Goal: Task Accomplishment & Management: Manage account settings

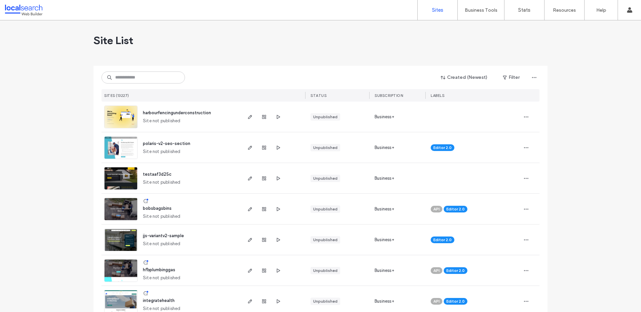
click at [145, 85] on div "Created (Newest) Filter SITES (13227) STATUS SUBSCRIPTION LABELS" at bounding box center [320, 84] width 438 height 36
click at [147, 82] on input at bounding box center [142, 77] width 83 height 12
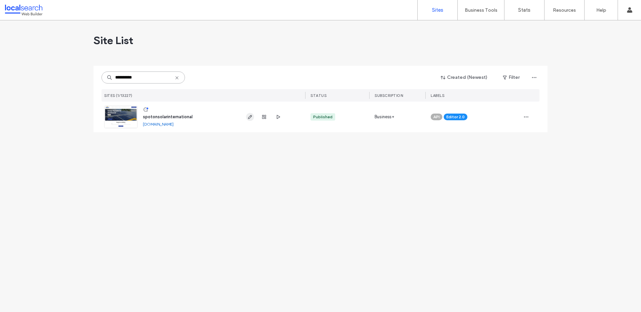
type input "**********"
click at [251, 117] on icon "button" at bounding box center [249, 116] width 5 height 5
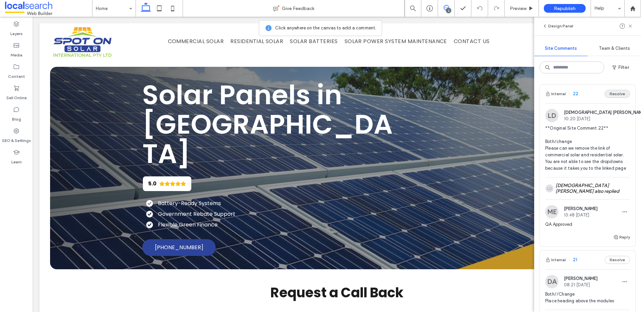
click at [609, 97] on button "Resolve" at bounding box center [616, 94] width 25 height 8
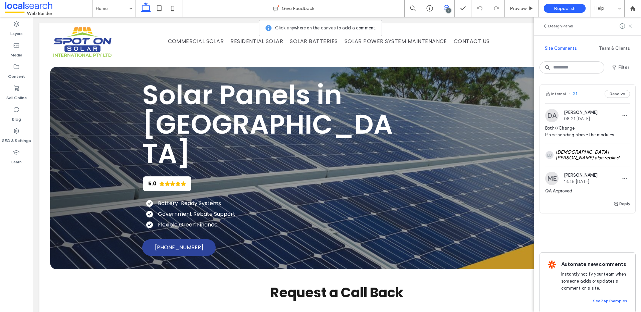
click at [574, 93] on span "21" at bounding box center [572, 93] width 9 height 7
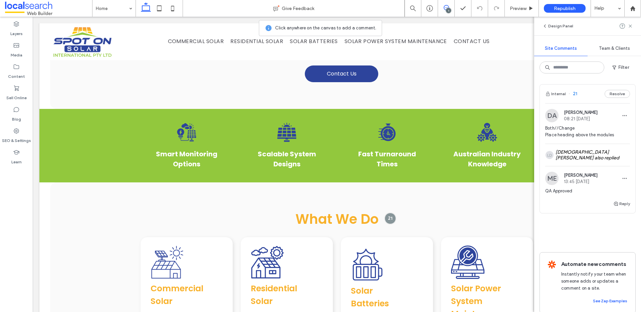
scroll to position [511, 0]
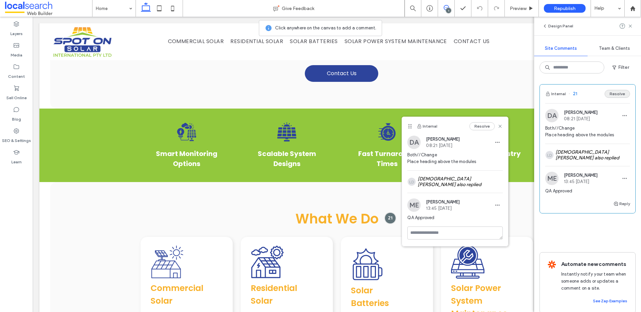
click at [614, 94] on button "Resolve" at bounding box center [616, 94] width 25 height 8
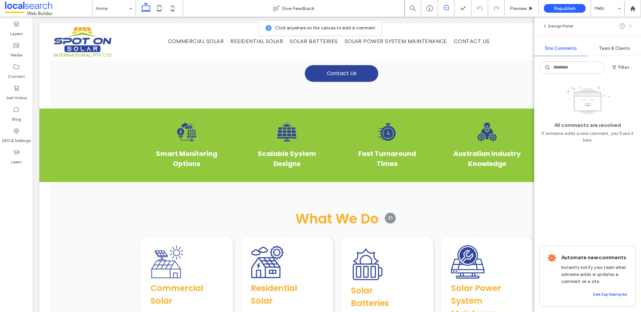
click at [631, 26] on icon at bounding box center [629, 25] width 5 height 5
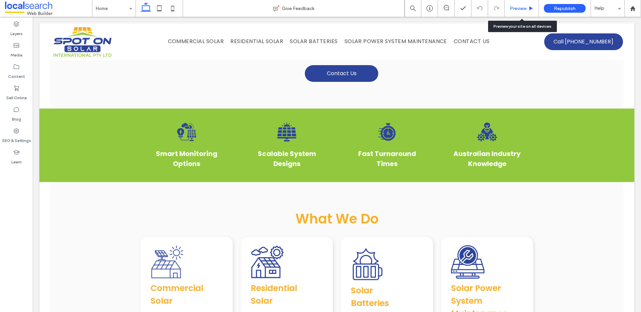
click at [524, 4] on div "Preview" at bounding box center [522, 8] width 34 height 17
click at [517, 7] on span "Preview" at bounding box center [518, 9] width 17 height 6
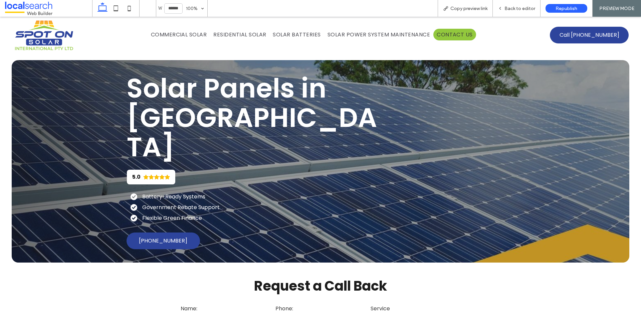
click at [455, 32] on span "Contact Us" at bounding box center [455, 34] width 36 height 8
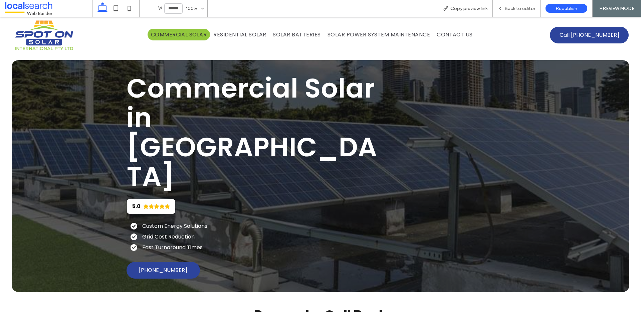
scroll to position [49, 0]
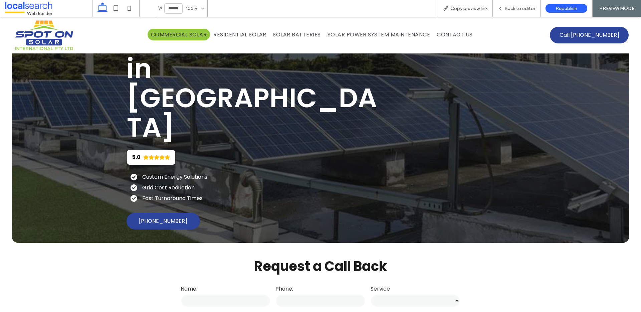
click at [231, 31] on span "Residential Solar" at bounding box center [239, 34] width 53 height 8
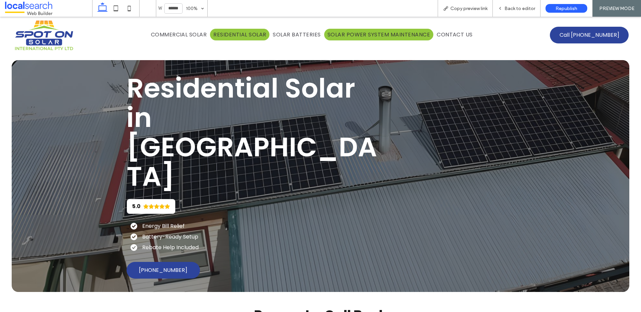
click at [342, 31] on span "Solar Power System Maintenance" at bounding box center [378, 34] width 102 height 8
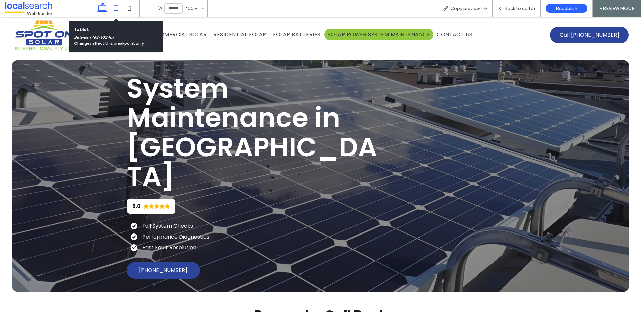
click at [112, 8] on icon at bounding box center [115, 8] width 13 height 13
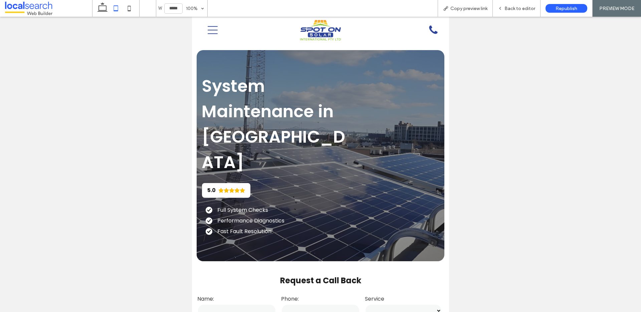
click at [217, 33] on icon "Menu Icon" at bounding box center [213, 30] width 10 height 10
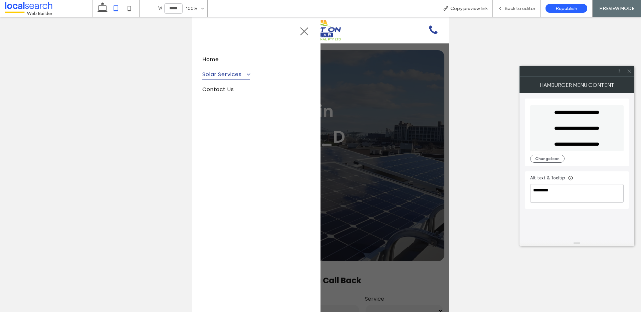
click at [246, 74] on span at bounding box center [246, 74] width 10 height 6
click at [100, 6] on use at bounding box center [102, 6] width 10 height 9
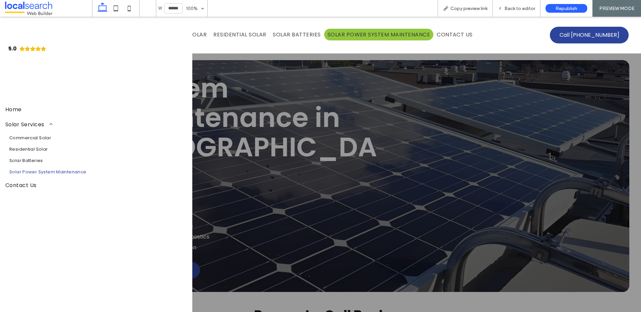
click at [332, 96] on div at bounding box center [320, 164] width 641 height 295
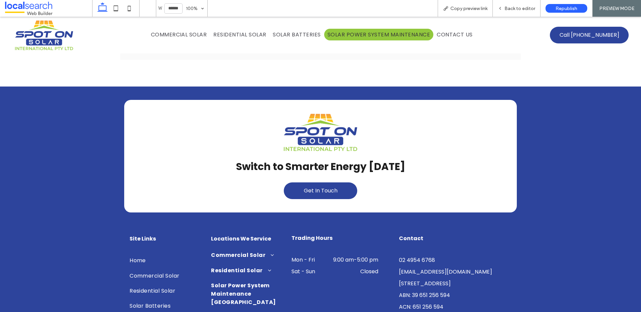
scroll to position [1116, 0]
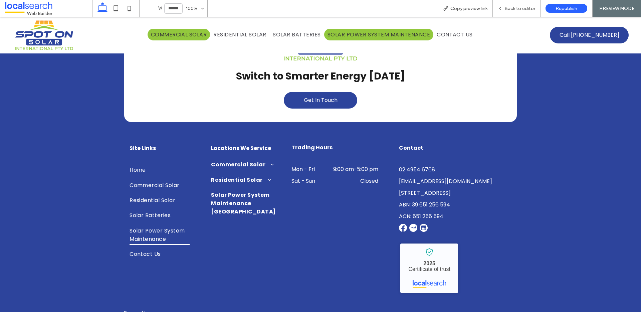
click at [187, 30] on link "Commercial Solar" at bounding box center [179, 35] width 63 height 12
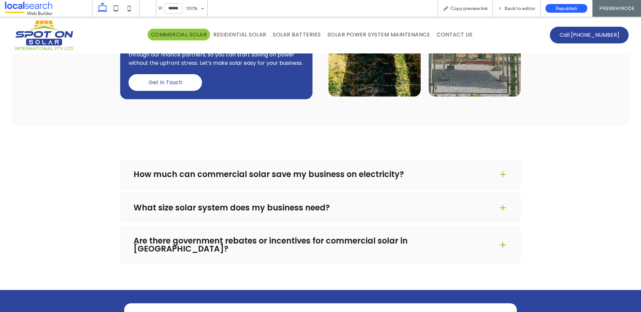
scroll to position [943, 0]
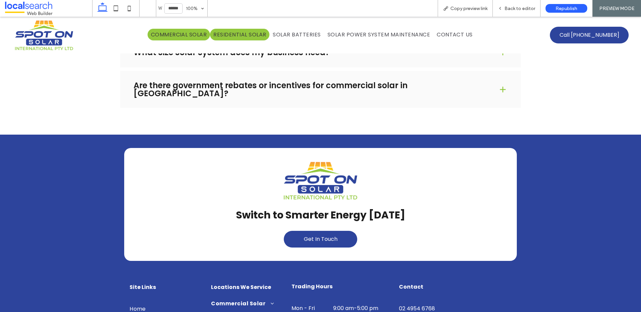
click at [234, 33] on span "Residential Solar" at bounding box center [239, 34] width 53 height 8
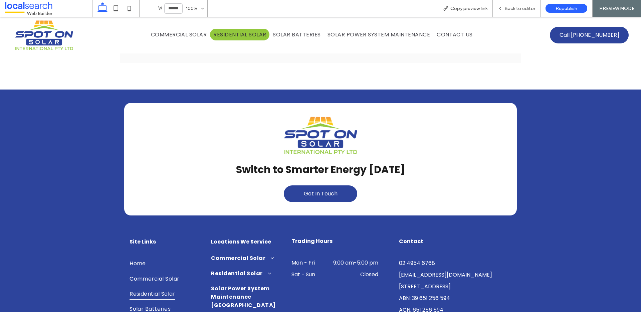
scroll to position [1067, 0]
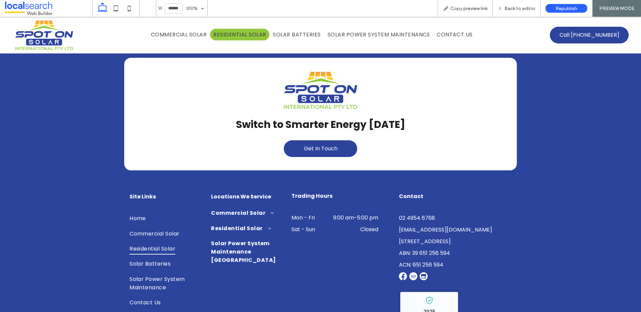
click at [295, 27] on nav "Commercial Solar Residential Solar Solar Batteries Solar Power System Maintenan…" at bounding box center [311, 34] width 415 height 15
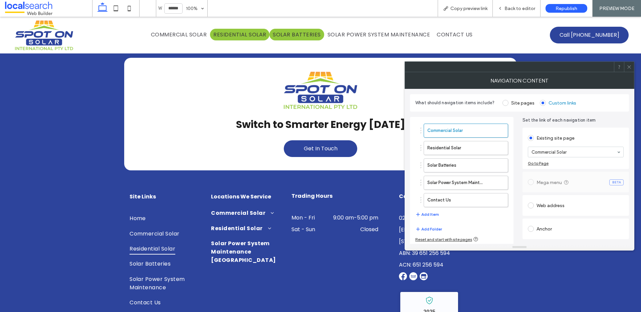
drag, startPoint x: 293, startPoint y: 36, endPoint x: 406, endPoint y: 59, distance: 115.8
click at [293, 36] on span "Solar Batteries" at bounding box center [297, 34] width 48 height 8
click at [629, 67] on use at bounding box center [628, 66] width 3 height 3
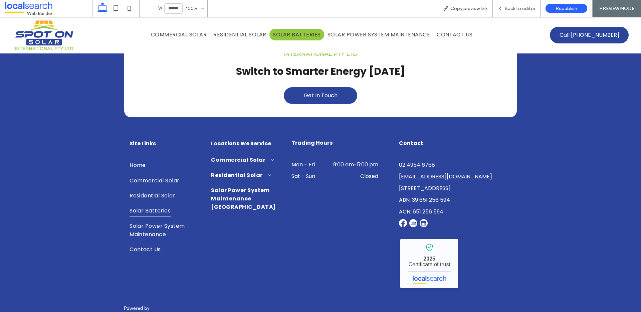
scroll to position [1095, 0]
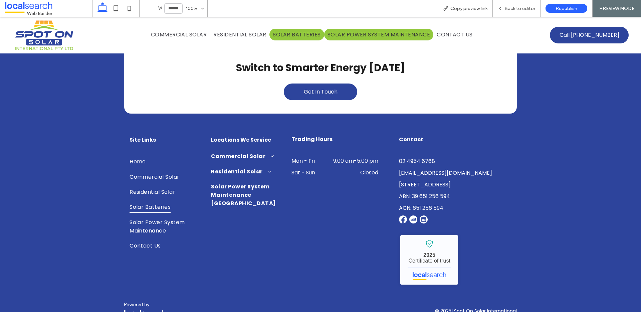
click at [351, 38] on span "Solar Power System Maintenance" at bounding box center [378, 34] width 102 height 8
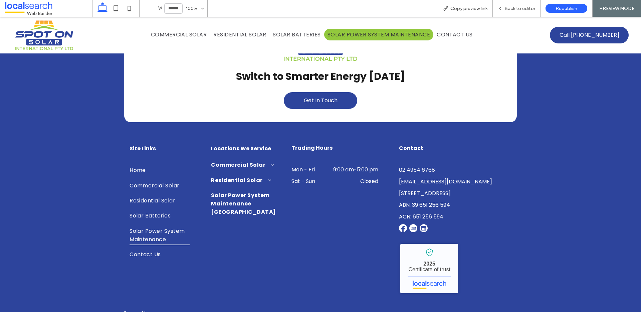
scroll to position [1116, 0]
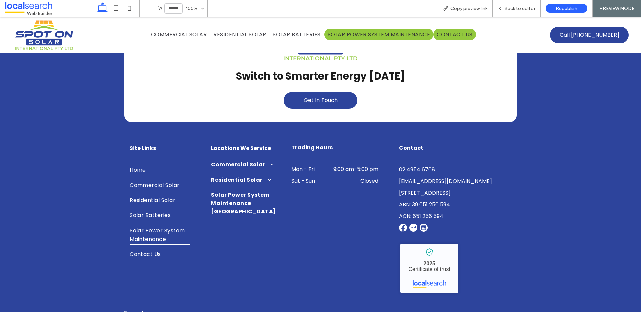
click at [446, 29] on link "Contact Us" at bounding box center [454, 35] width 43 height 12
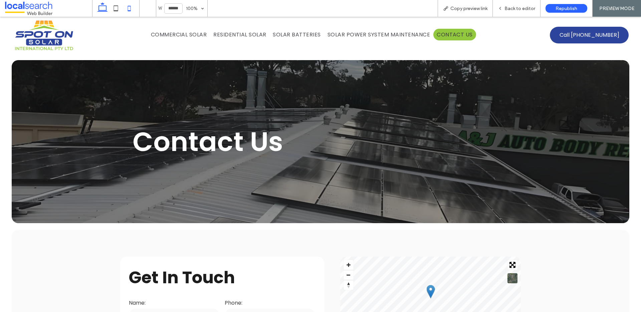
click at [128, 7] on icon at bounding box center [128, 8] width 13 height 13
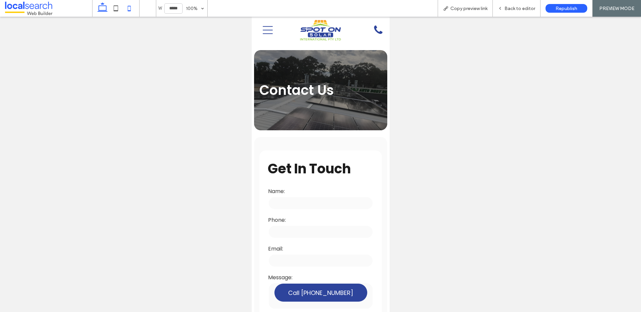
click at [106, 9] on use at bounding box center [102, 6] width 10 height 9
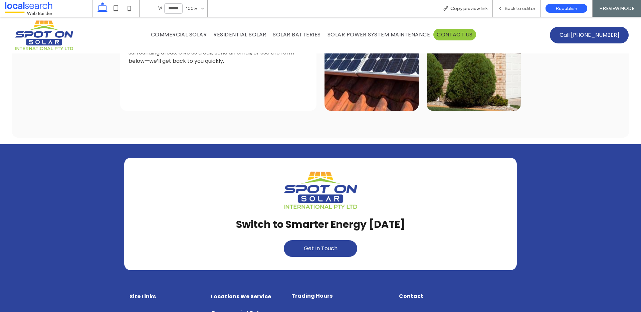
scroll to position [634, 0]
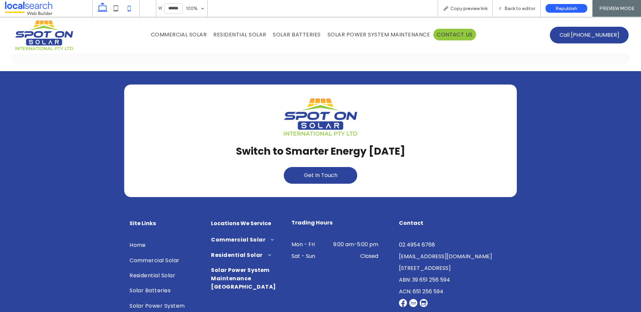
click at [129, 9] on icon at bounding box center [128, 8] width 13 height 13
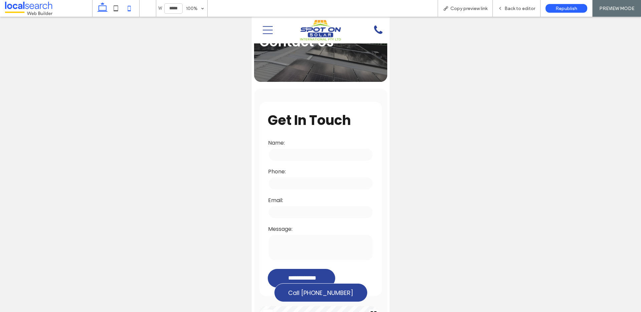
click at [98, 7] on icon at bounding box center [102, 8] width 13 height 13
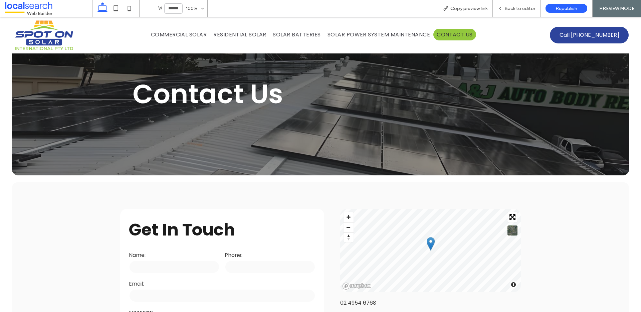
scroll to position [0, 0]
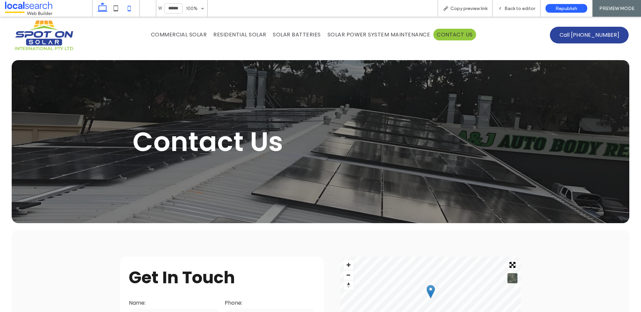
click at [129, 7] on icon at bounding box center [128, 8] width 13 height 13
type input "*****"
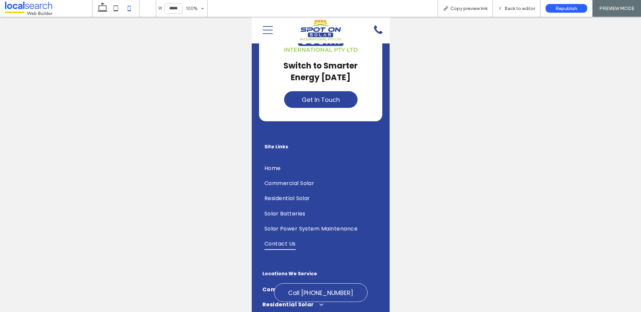
scroll to position [986, 0]
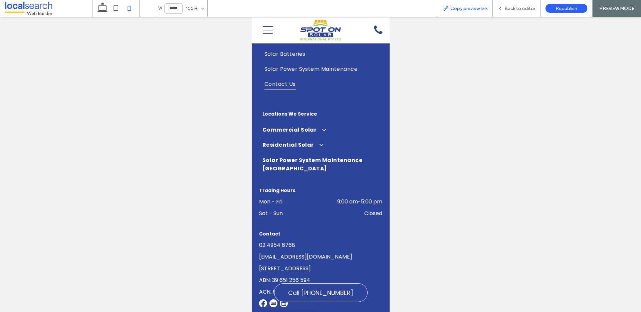
click at [469, 14] on div "Copy preview link" at bounding box center [465, 8] width 55 height 17
click at [514, 11] on div "Back to editor" at bounding box center [517, 8] width 48 height 17
click at [506, 8] on span "Back to editor" at bounding box center [519, 9] width 31 height 6
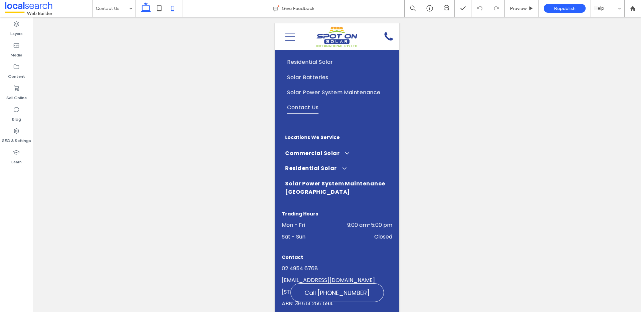
click at [143, 7] on icon at bounding box center [145, 8] width 13 height 13
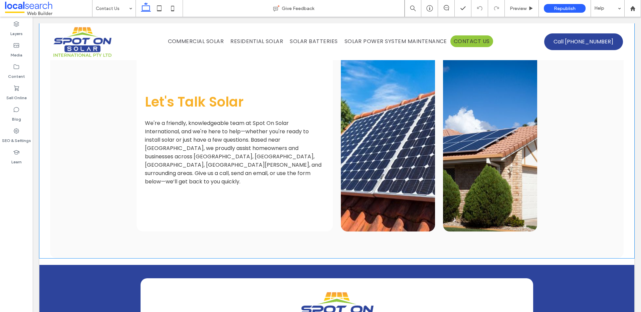
scroll to position [440, 0]
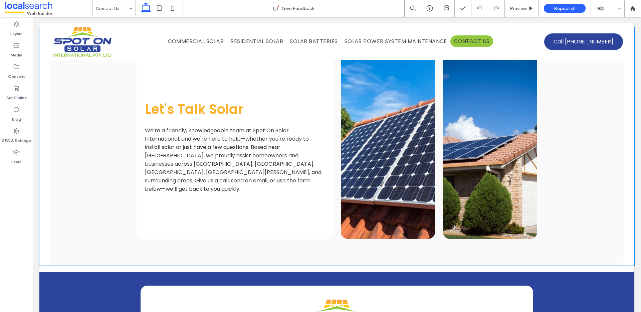
click at [193, 176] on span "We're a friendly, knowledgeable team at Spot On Solar International, and we're …" at bounding box center [233, 159] width 177 height 66
click at [209, 174] on span "We're a friendly, knowledgeable team at Spot On Solar International, and we're …" at bounding box center [233, 159] width 177 height 66
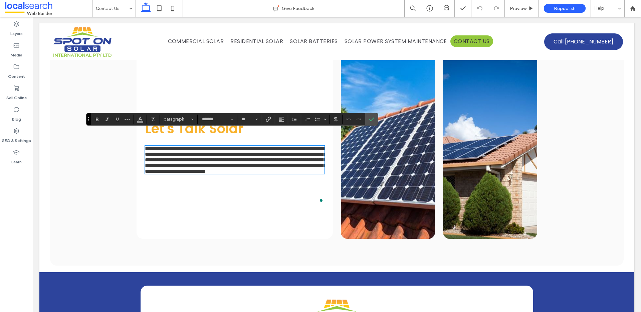
click at [235, 174] on span "**********" at bounding box center [235, 160] width 181 height 28
click at [180, 174] on span "**********" at bounding box center [235, 160] width 181 height 28
drag, startPoint x: 225, startPoint y: 177, endPoint x: 285, endPoint y: 176, distance: 60.4
click at [285, 174] on span "**********" at bounding box center [235, 160] width 181 height 28
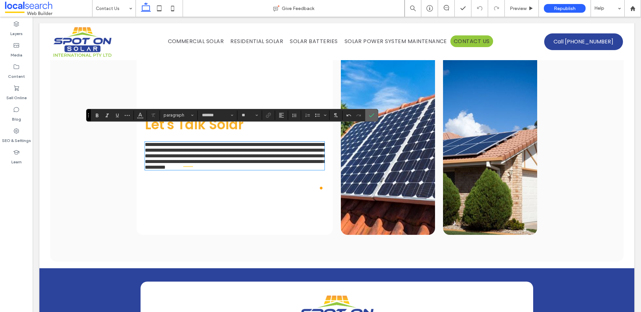
click at [373, 111] on span "Confirm" at bounding box center [371, 114] width 5 height 11
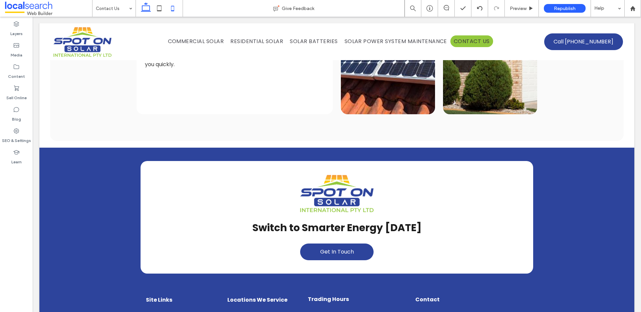
scroll to position [524, 0]
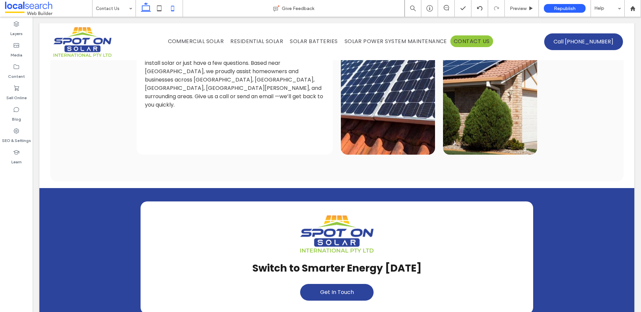
click at [171, 7] on icon at bounding box center [172, 8] width 13 height 13
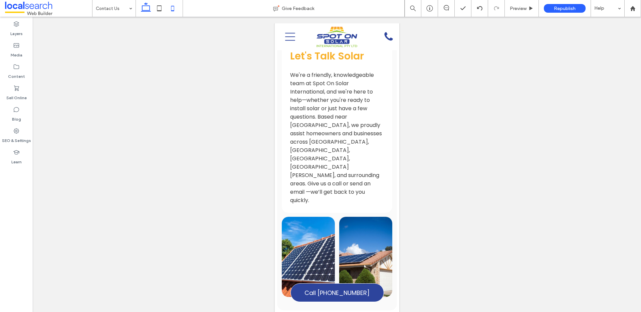
click at [143, 13] on icon at bounding box center [145, 8] width 13 height 13
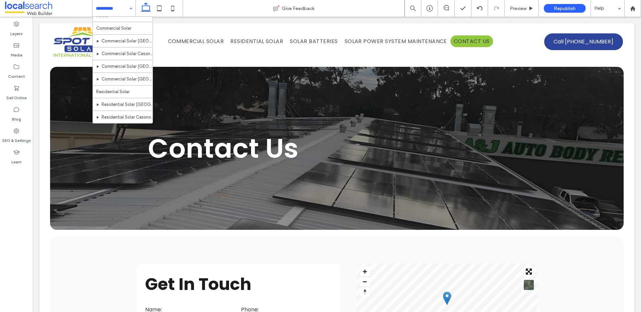
scroll to position [0, 0]
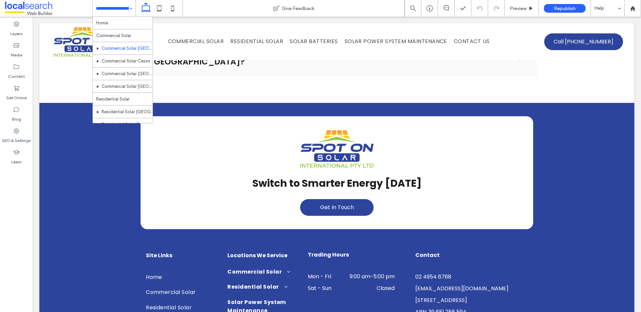
scroll to position [1143, 0]
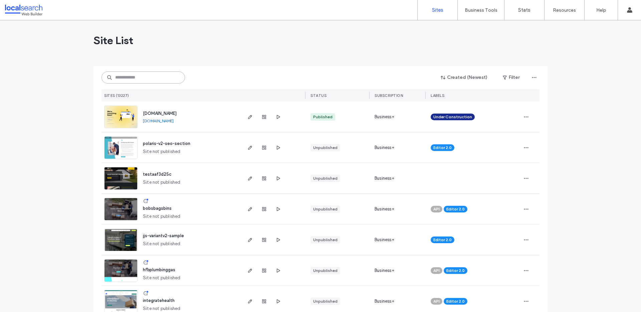
click at [137, 78] on input at bounding box center [142, 77] width 83 height 12
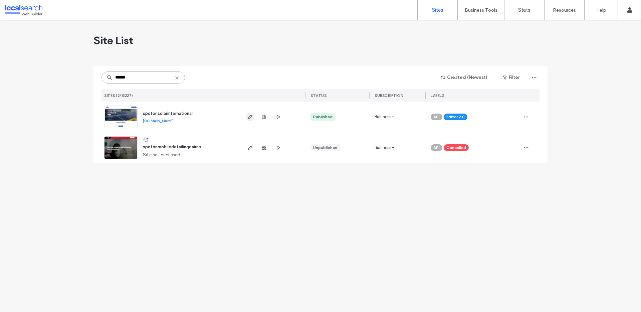
type input "******"
click at [250, 117] on use "button" at bounding box center [250, 117] width 4 height 4
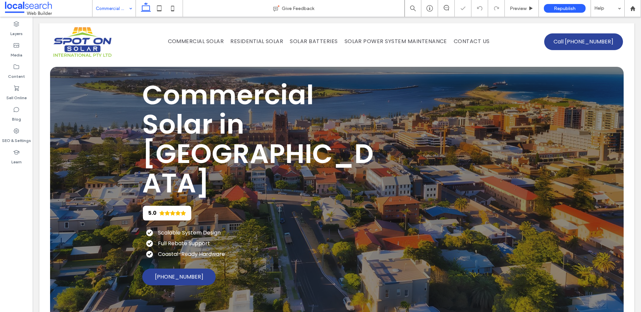
click at [114, 6] on input at bounding box center [112, 8] width 33 height 17
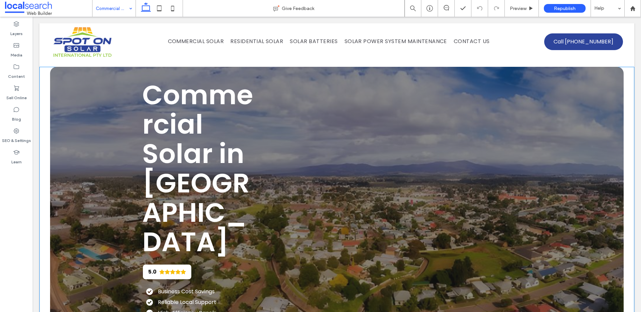
click at [173, 130] on span "Commercial Solar in [GEOGRAPHIC_DATA]" at bounding box center [197, 168] width 111 height 184
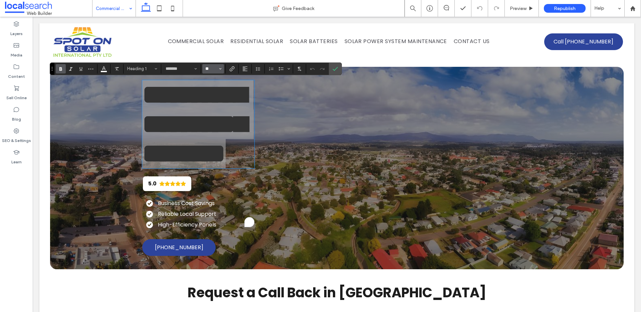
click at [208, 69] on input "**" at bounding box center [211, 68] width 13 height 5
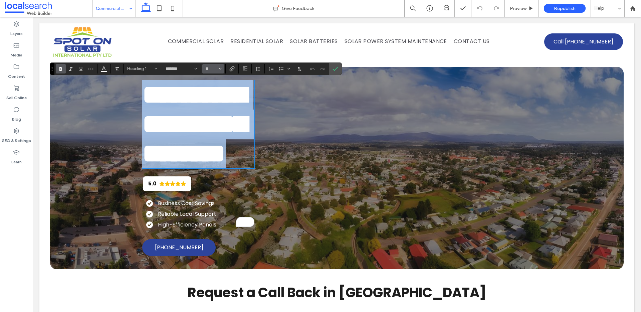
type input "**"
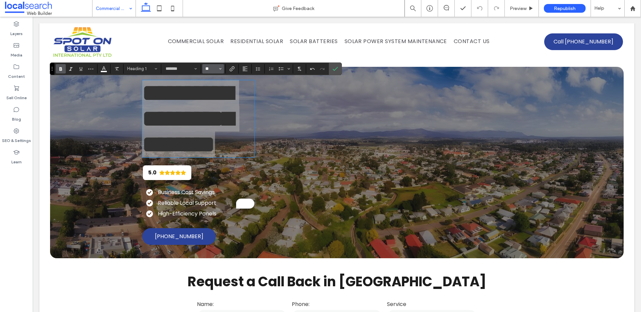
click at [217, 68] on input "**" at bounding box center [211, 68] width 13 height 5
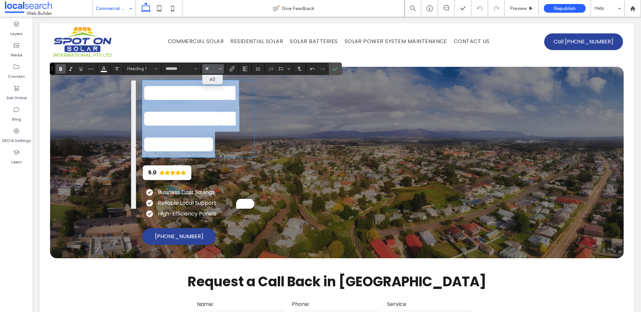
type input "**"
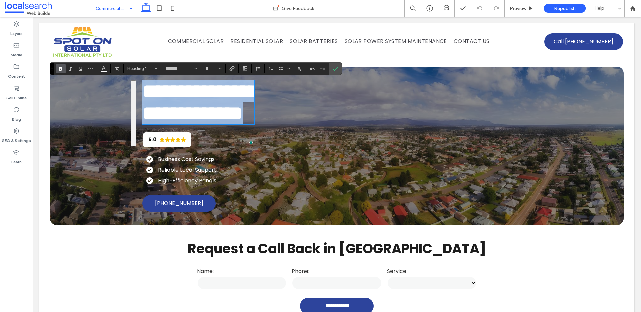
click at [148, 114] on span "**********" at bounding box center [199, 102] width 115 height 42
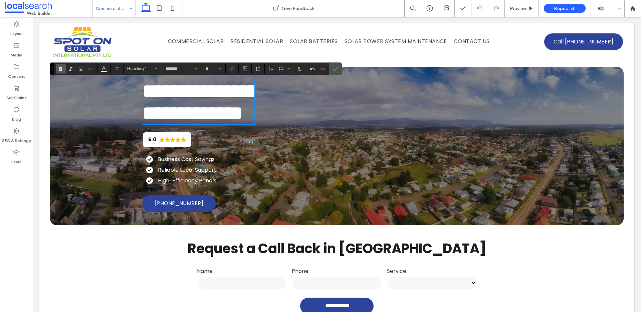
click at [143, 113] on span "**********" at bounding box center [199, 102] width 115 height 42
click at [309, 68] on label "Undo" at bounding box center [312, 68] width 10 height 9
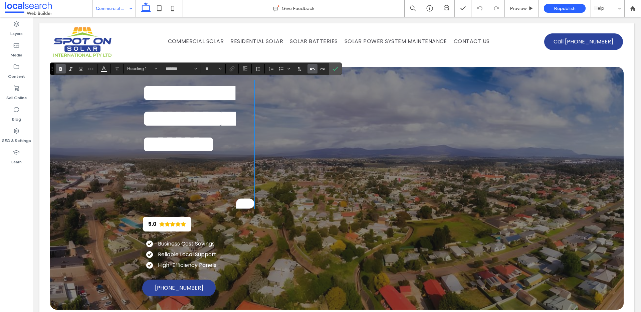
click at [310, 69] on icon "Undo" at bounding box center [312, 68] width 5 height 5
type input "**"
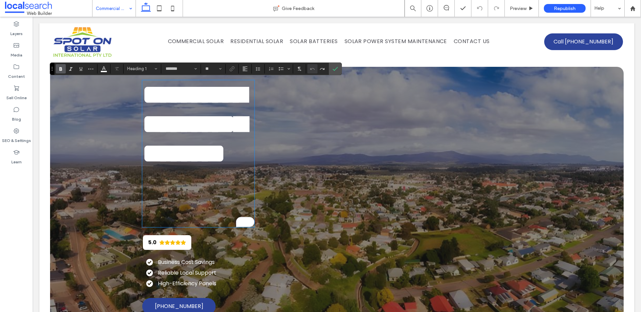
scroll to position [4, 0]
click at [335, 70] on icon "Confirm" at bounding box center [334, 68] width 5 height 5
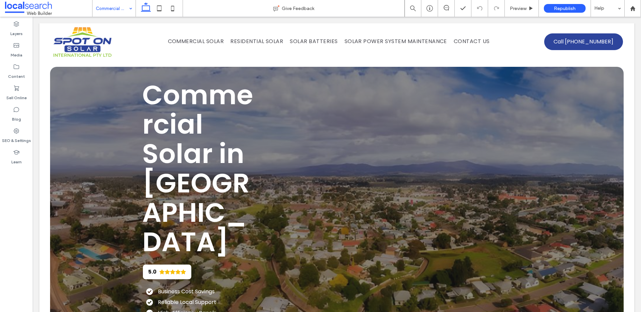
click at [178, 97] on span "Commercial Solar in Cessnock" at bounding box center [197, 168] width 111 height 184
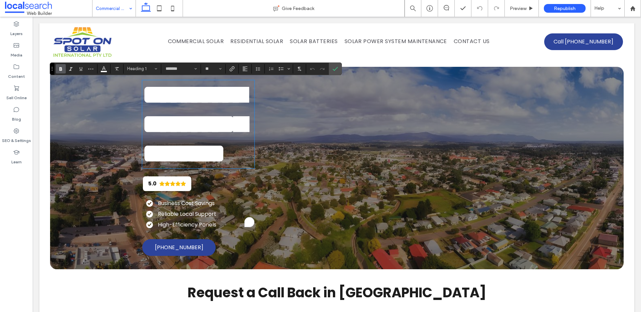
click at [179, 102] on span "**********" at bounding box center [194, 123] width 104 height 85
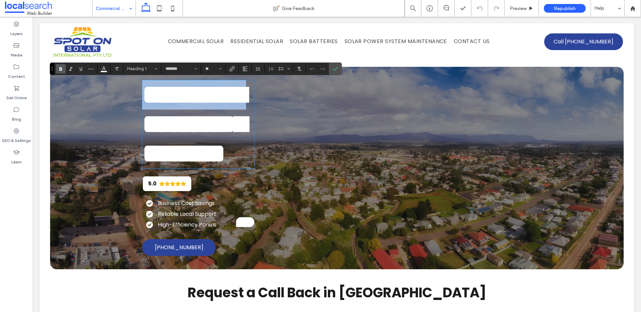
click at [179, 102] on span "**********" at bounding box center [194, 123] width 104 height 85
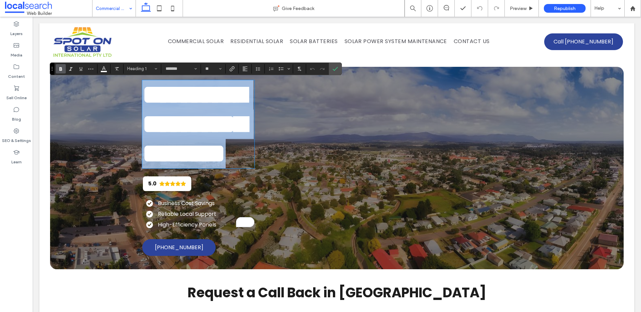
click at [179, 102] on span "**********" at bounding box center [194, 123] width 104 height 85
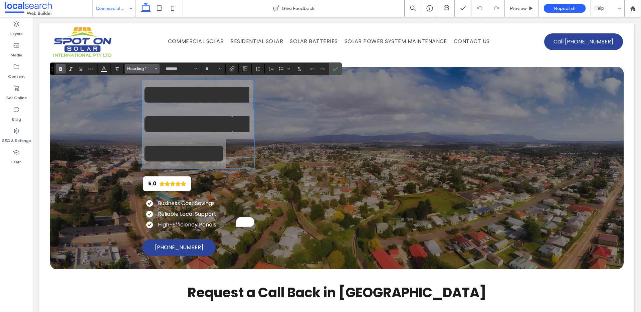
click at [149, 65] on button "Heading 1" at bounding box center [142, 68] width 35 height 9
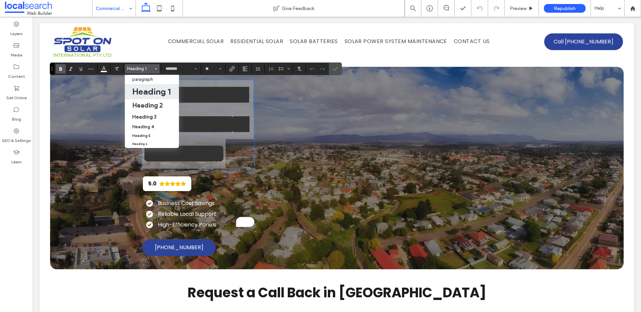
click at [148, 90] on h1 "Heading 1" at bounding box center [151, 91] width 38 height 11
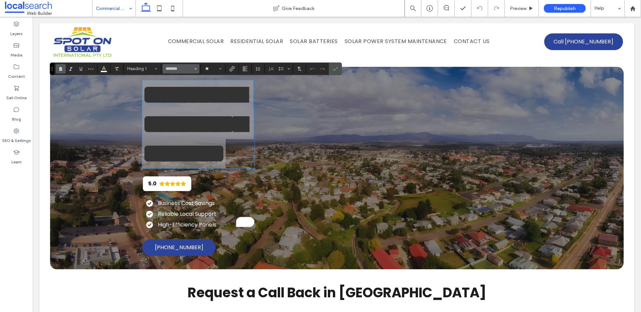
click at [194, 68] on icon "Font & Font weight" at bounding box center [195, 68] width 3 height 3
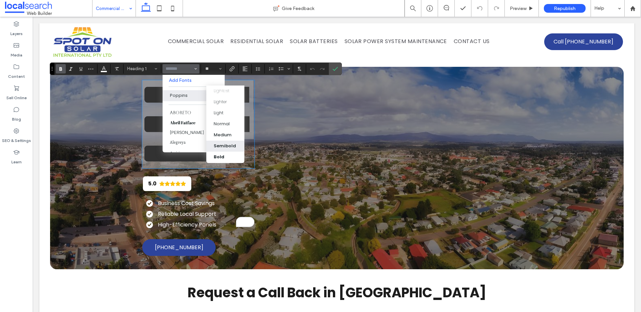
click at [194, 93] on span "Poppins" at bounding box center [209, 95] width 31 height 11
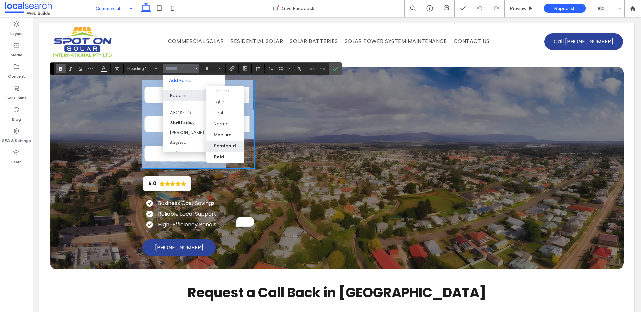
type input "*******"
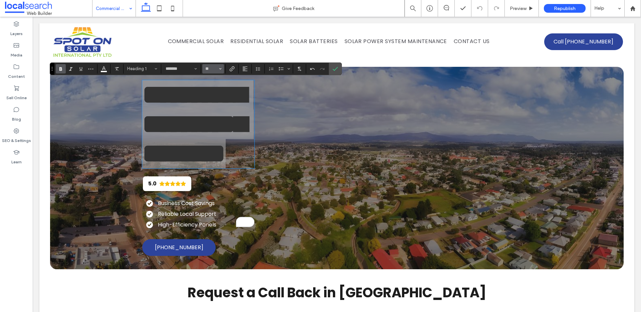
click at [219, 69] on icon "Size" at bounding box center [220, 68] width 3 height 3
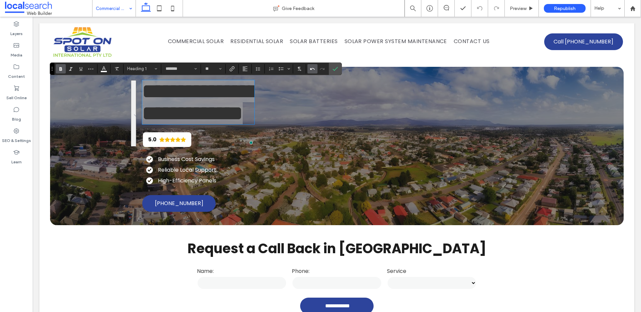
click at [313, 67] on icon "Undo" at bounding box center [312, 68] width 5 height 5
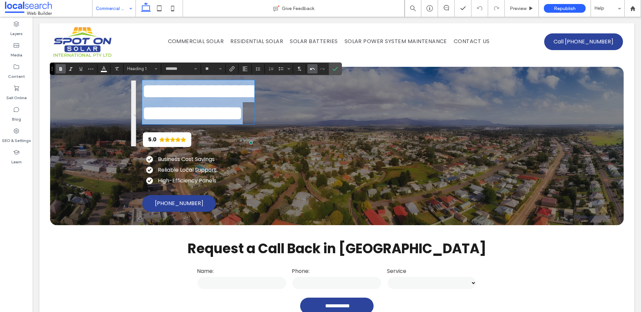
type input "**"
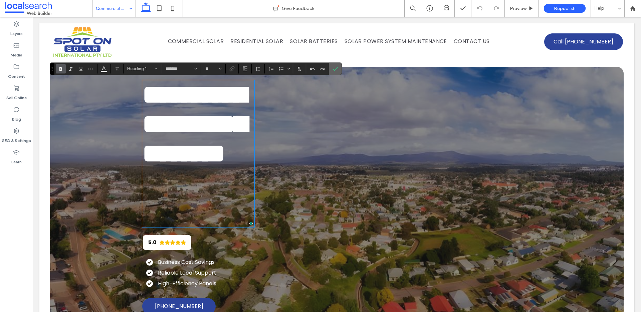
click at [336, 71] on icon "Confirm" at bounding box center [334, 68] width 5 height 5
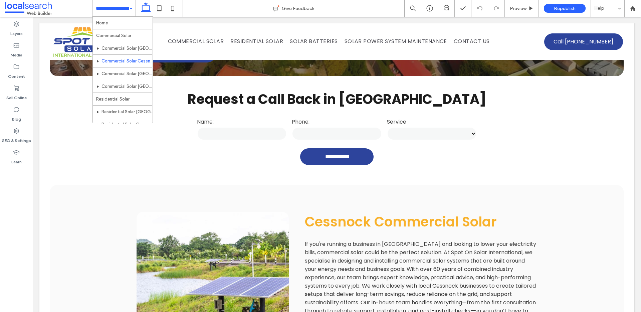
click at [541, 185] on div "Cessnock Commercial Solar If you're running a business in Cessnock and looking …" at bounding box center [336, 309] width 573 height 248
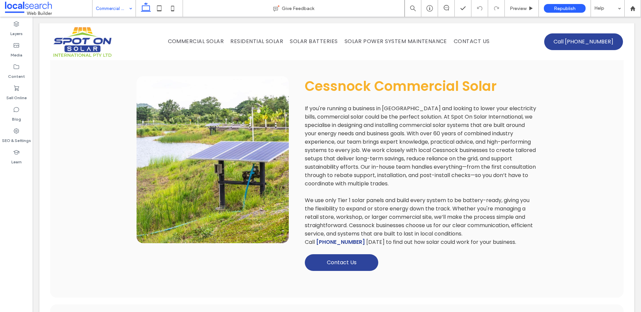
scroll to position [337, 0]
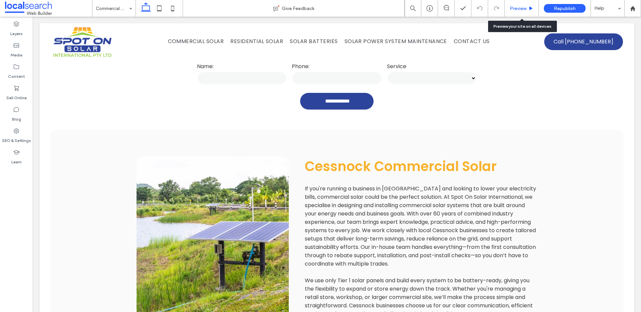
click at [514, 3] on div "Preview" at bounding box center [522, 8] width 34 height 17
click at [523, 8] on span "Preview" at bounding box center [518, 9] width 17 height 6
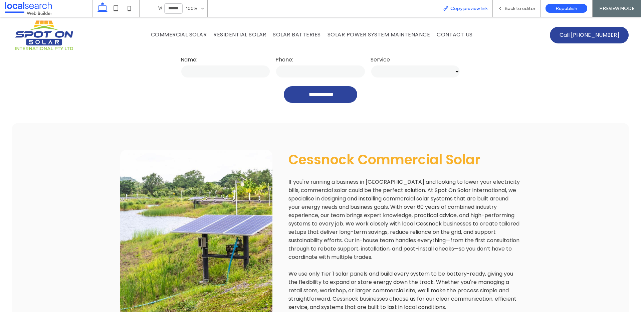
click at [452, 8] on span "Copy preview link" at bounding box center [468, 9] width 37 height 6
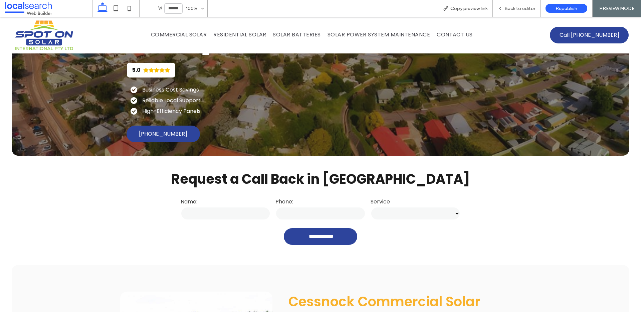
scroll to position [58, 0]
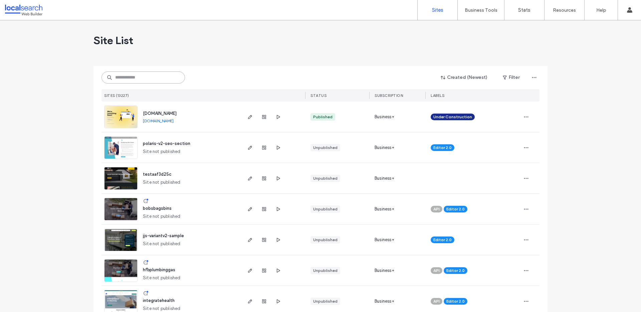
click at [129, 76] on input at bounding box center [142, 77] width 83 height 12
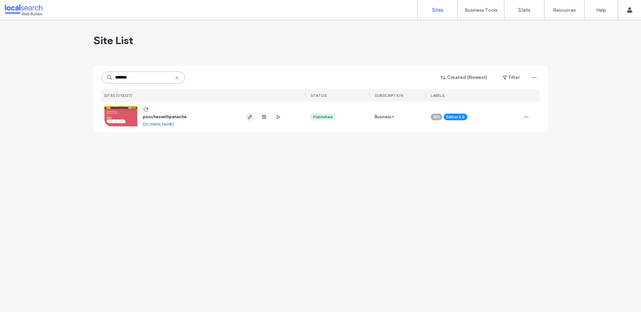
type input "*******"
click at [250, 115] on use "button" at bounding box center [250, 117] width 4 height 4
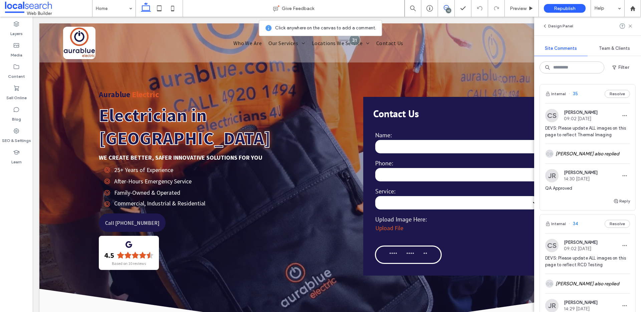
click at [574, 93] on span "35" at bounding box center [572, 93] width 9 height 7
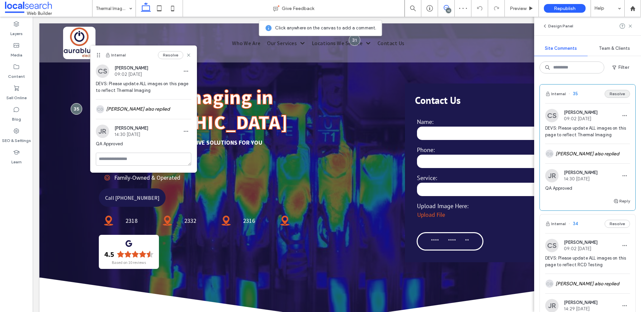
click at [614, 94] on button "Resolve" at bounding box center [616, 94] width 25 height 8
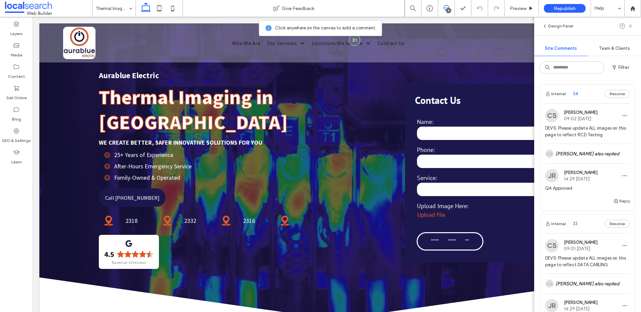
click at [575, 93] on span "34" at bounding box center [572, 93] width 9 height 7
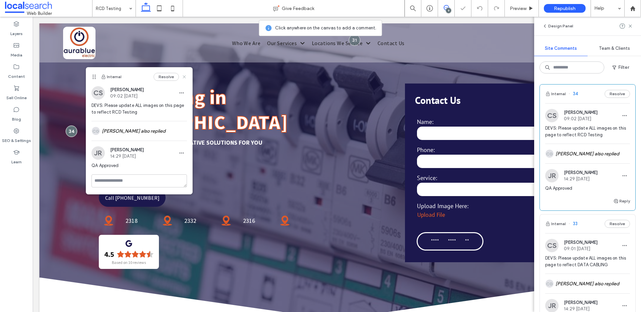
click at [183, 77] on icon at bounding box center [184, 76] width 5 height 5
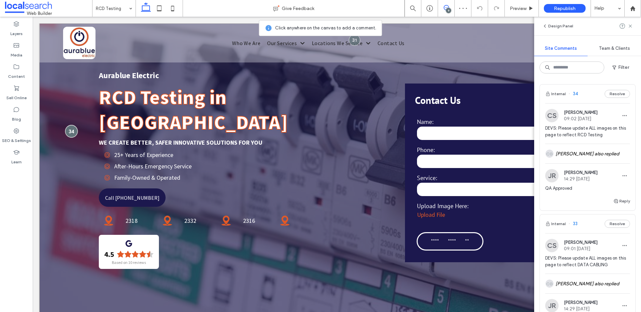
click at [70, 125] on div at bounding box center [71, 131] width 12 height 12
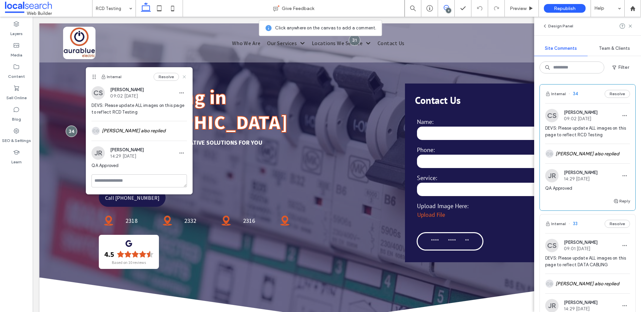
click at [184, 76] on icon at bounding box center [184, 76] width 5 height 5
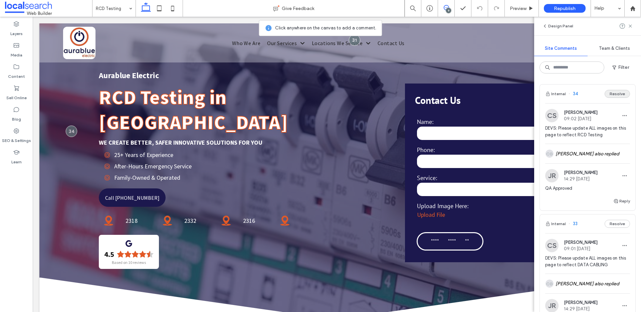
click at [614, 93] on button "Resolve" at bounding box center [616, 94] width 25 height 8
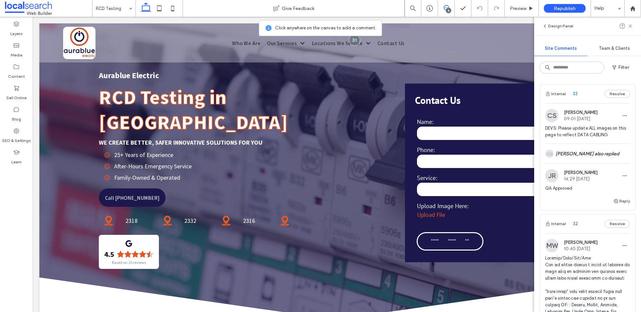
click at [574, 93] on span "33" at bounding box center [572, 93] width 9 height 7
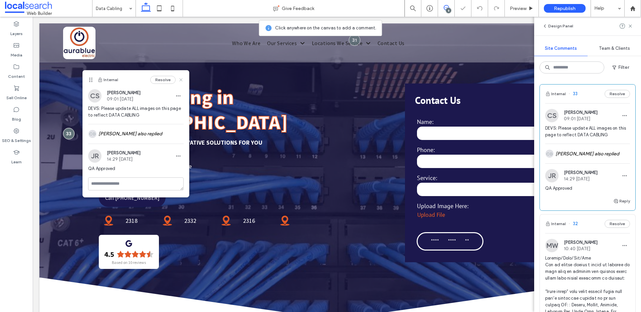
click at [181, 79] on use at bounding box center [181, 79] width 3 height 3
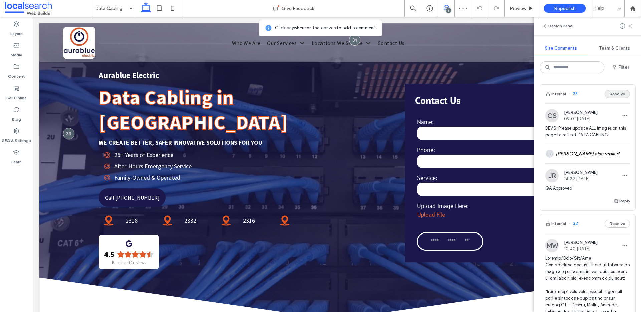
click at [610, 95] on button "Resolve" at bounding box center [616, 94] width 25 height 8
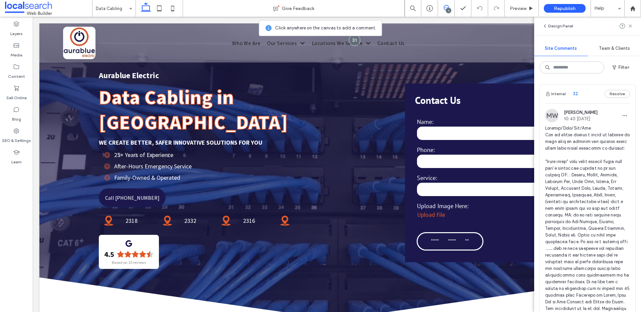
click at [575, 93] on span "32" at bounding box center [572, 93] width 9 height 7
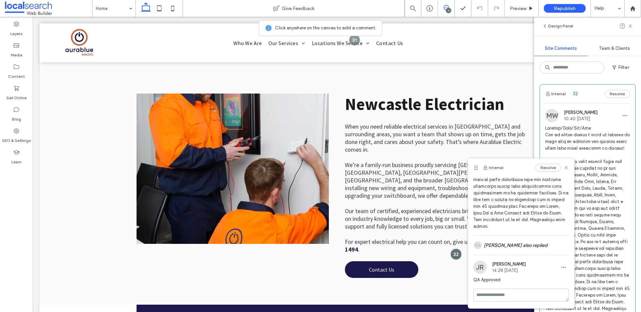
scroll to position [144, 0]
click at [518, 249] on div "CS Colleen Sharp also replied" at bounding box center [520, 244] width 95 height 19
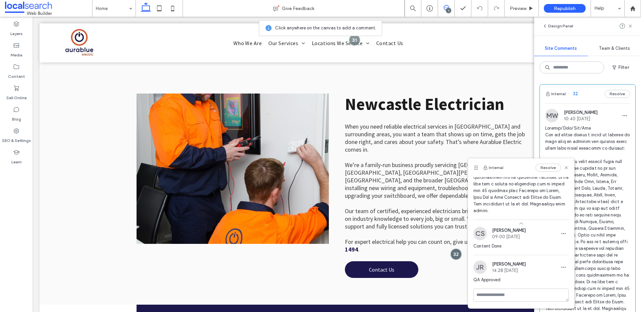
scroll to position [155, 0]
click at [541, 166] on button "Resolve" at bounding box center [547, 168] width 25 height 8
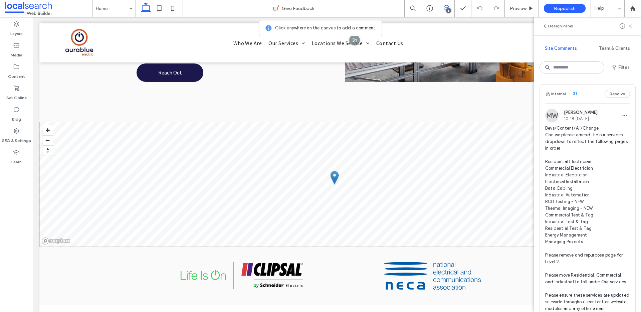
scroll to position [1972, 0]
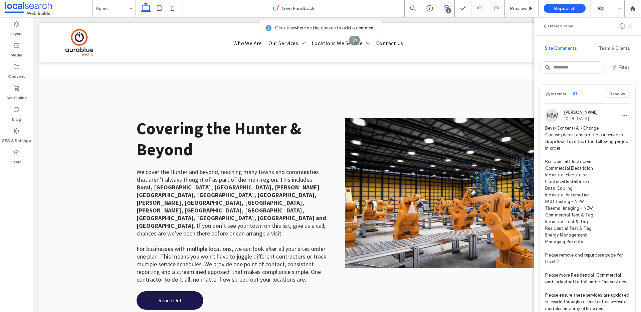
click at [576, 93] on span "31" at bounding box center [572, 93] width 8 height 7
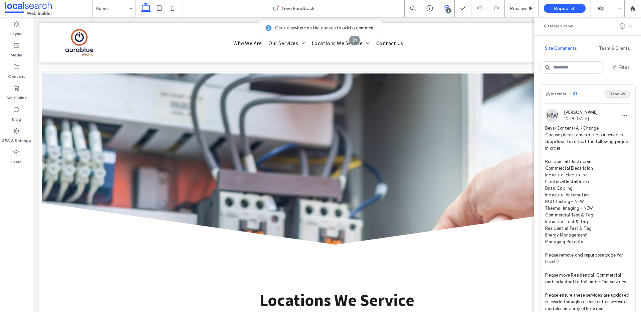
scroll to position [681, 0]
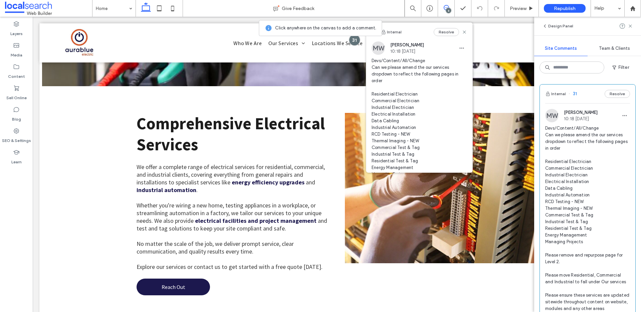
drag, startPoint x: 618, startPoint y: 93, endPoint x: 604, endPoint y: 122, distance: 32.5
click at [616, 126] on div "Internal 31 Resolve MW Monique Windust 10:18 Aug 8 2025 Devs/Content/All/Change…" at bounding box center [587, 233] width 95 height 299
click at [462, 32] on icon at bounding box center [464, 31] width 5 height 5
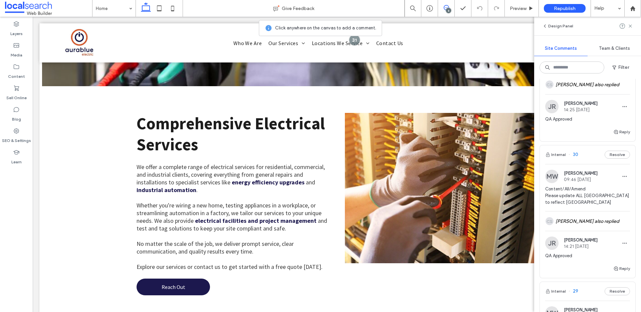
scroll to position [275, 0]
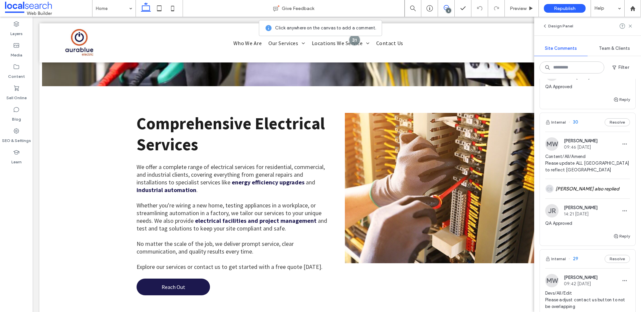
click at [576, 125] on span "30" at bounding box center [573, 122] width 10 height 7
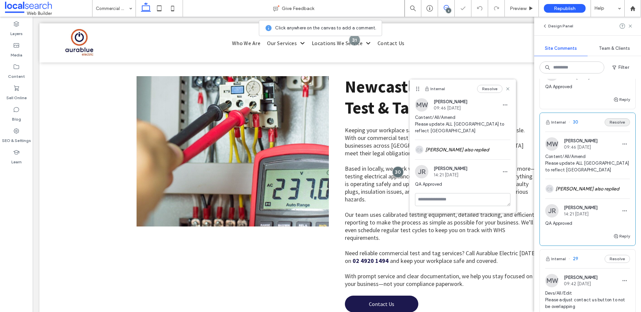
click at [610, 126] on button "Resolve" at bounding box center [616, 122] width 25 height 8
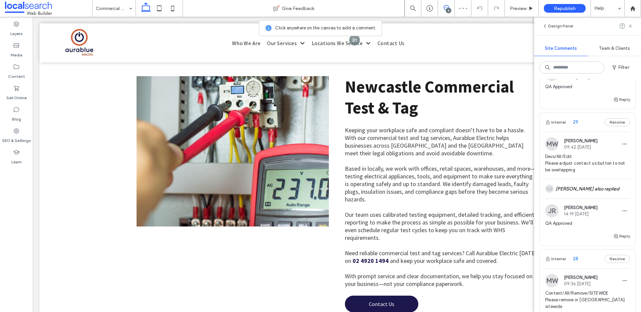
click at [575, 125] on span "29" at bounding box center [573, 122] width 10 height 7
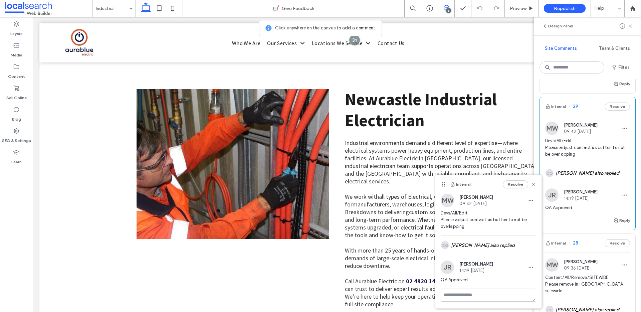
scroll to position [292, 0]
click at [611, 109] on button "Resolve" at bounding box center [616, 105] width 25 height 8
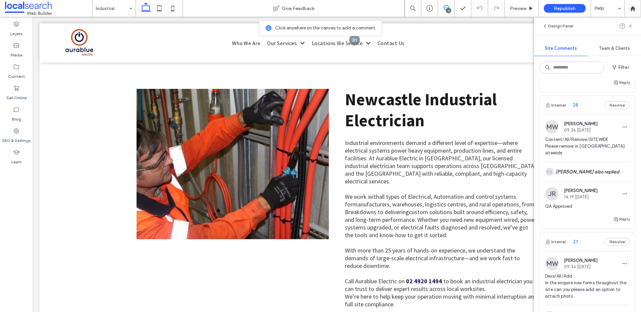
click at [575, 108] on span "28" at bounding box center [573, 105] width 10 height 7
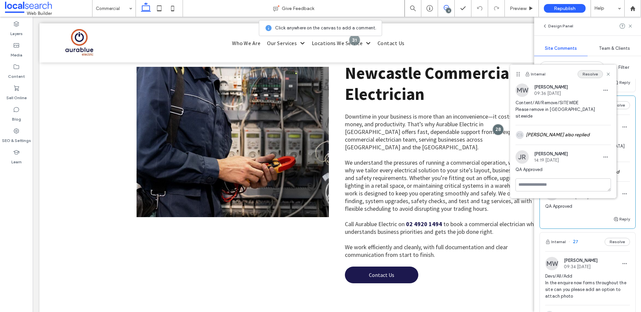
click at [589, 78] on button "Resolve" at bounding box center [589, 74] width 25 height 8
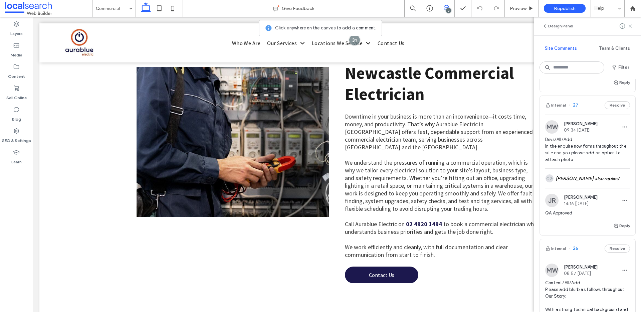
click at [574, 108] on span "27" at bounding box center [573, 105] width 10 height 7
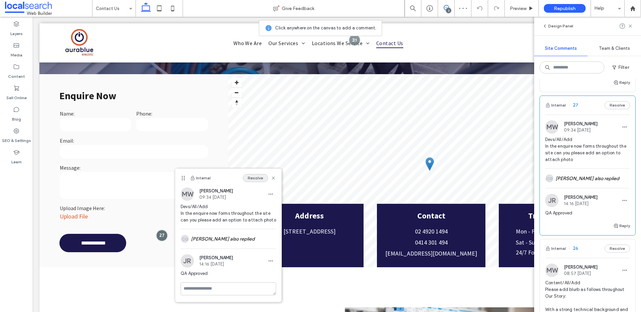
click at [260, 176] on button "Resolve" at bounding box center [255, 178] width 25 height 8
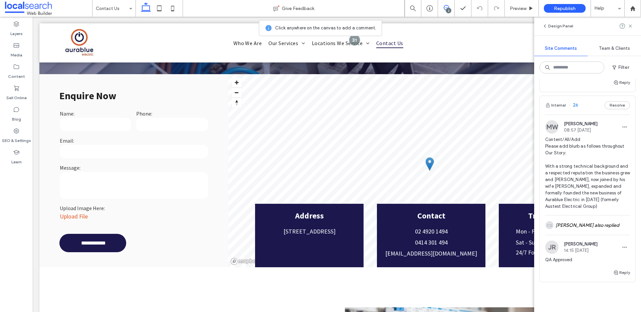
click at [575, 108] on span "26" at bounding box center [573, 105] width 10 height 7
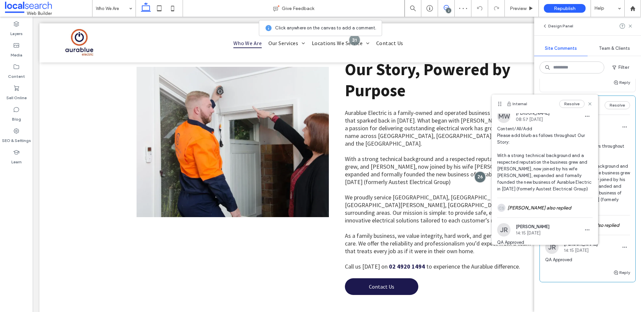
scroll to position [10, 0]
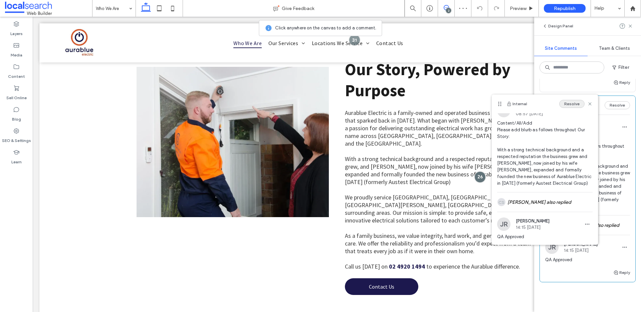
click at [566, 103] on button "Resolve" at bounding box center [571, 104] width 25 height 8
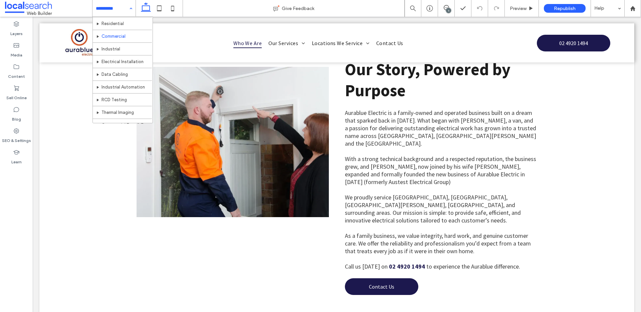
scroll to position [68, 0]
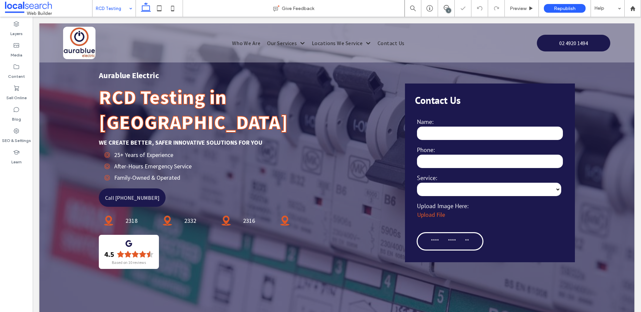
click at [473, 188] on select "**********" at bounding box center [489, 189] width 145 height 13
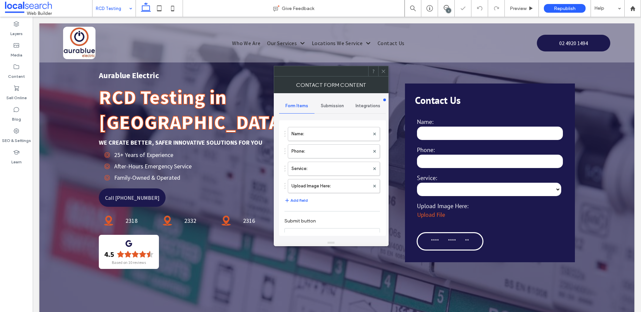
type input "**********"
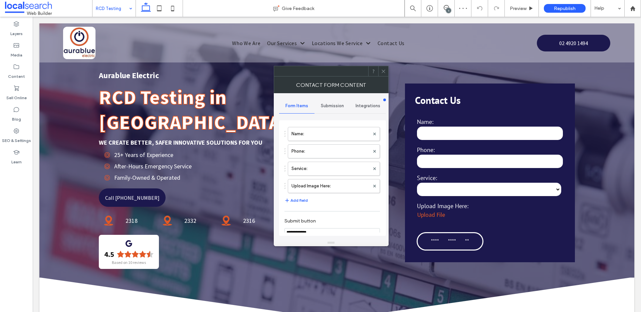
click at [381, 73] on icon at bounding box center [383, 71] width 5 height 5
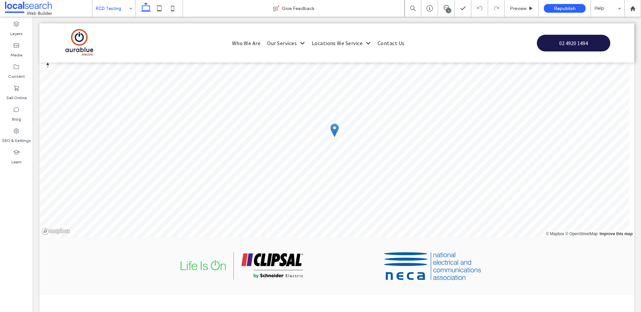
scroll to position [1404, 0]
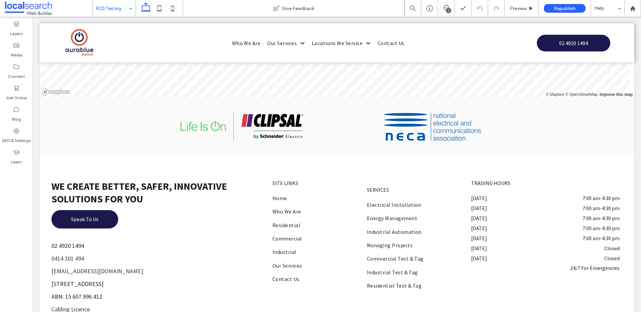
click at [449, 10] on div "1" at bounding box center [448, 10] width 5 height 5
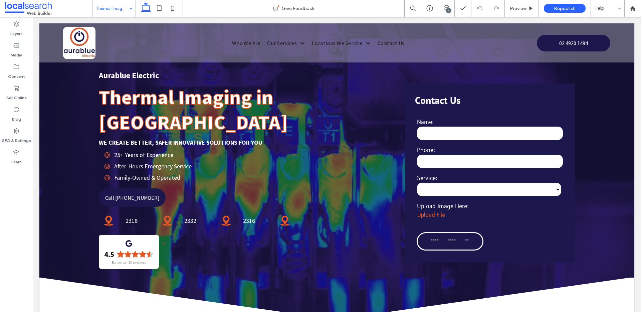
click at [446, 10] on div "1" at bounding box center [448, 10] width 5 height 5
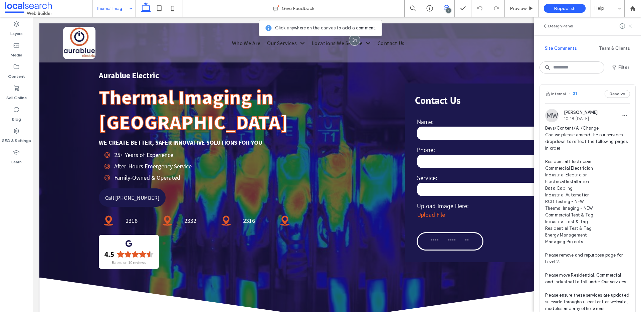
click at [630, 26] on use at bounding box center [629, 25] width 3 height 3
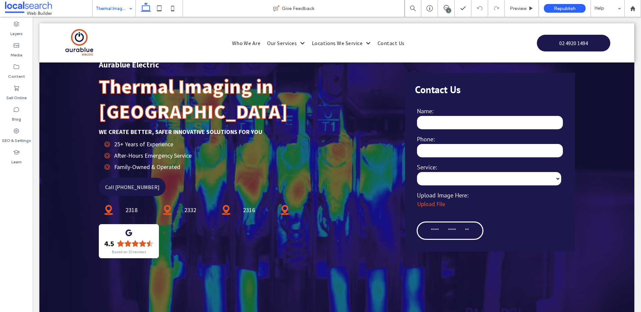
scroll to position [5, 0]
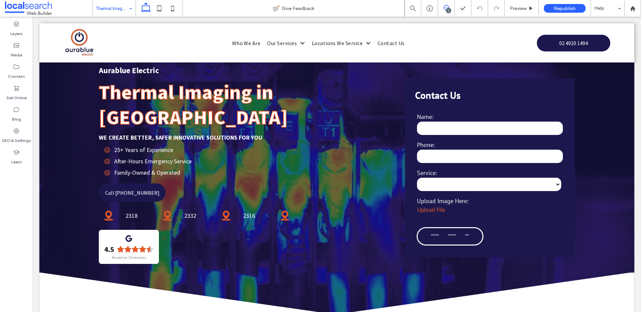
click at [444, 9] on icon at bounding box center [446, 7] width 5 height 5
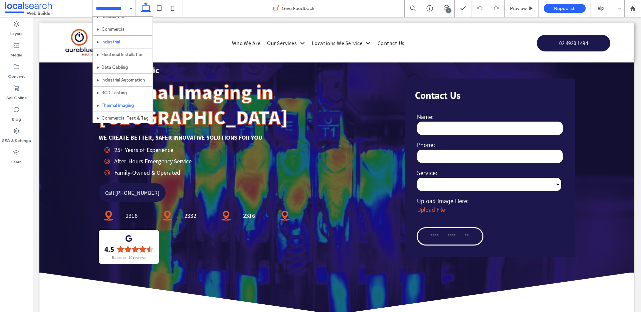
scroll to position [50, 0]
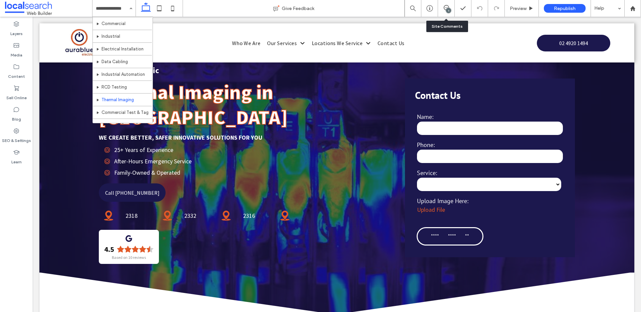
click at [443, 11] on div "1" at bounding box center [446, 8] width 16 height 7
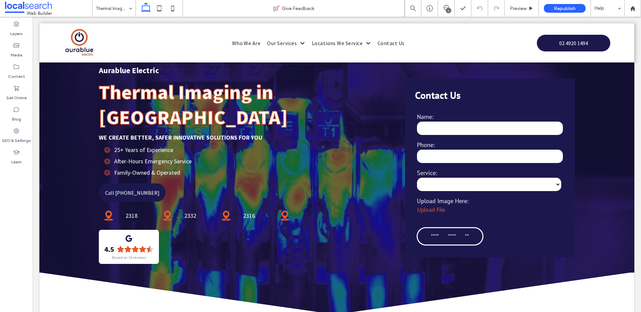
click at [449, 9] on div "1" at bounding box center [448, 10] width 5 height 5
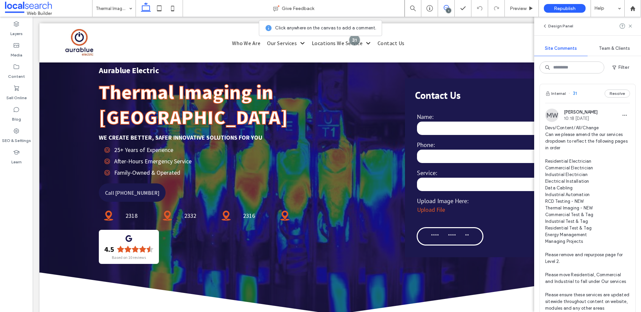
scroll to position [0, 0]
click at [575, 96] on span "31" at bounding box center [572, 93] width 8 height 7
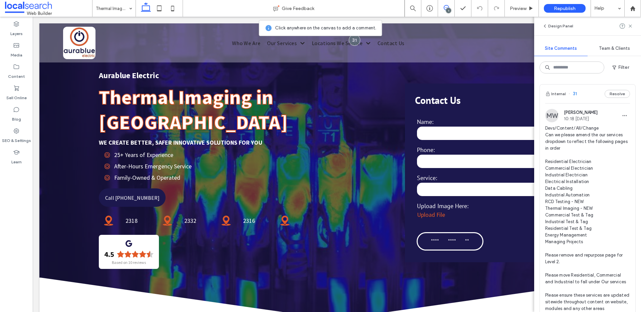
click at [575, 93] on span "31" at bounding box center [572, 93] width 8 height 7
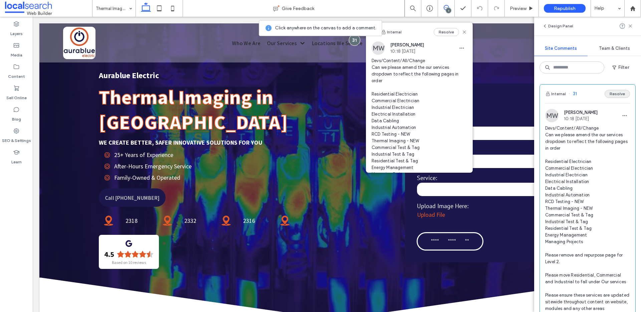
click at [607, 94] on button "Resolve" at bounding box center [616, 94] width 25 height 8
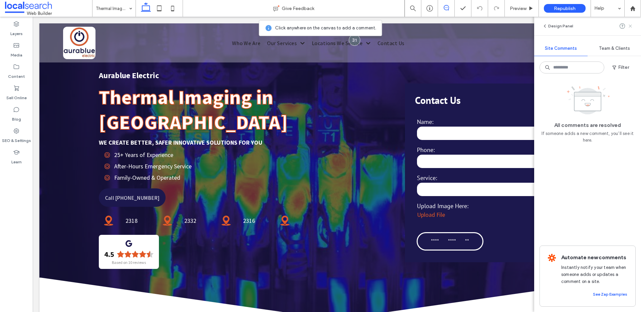
click at [631, 27] on use at bounding box center [629, 25] width 3 height 3
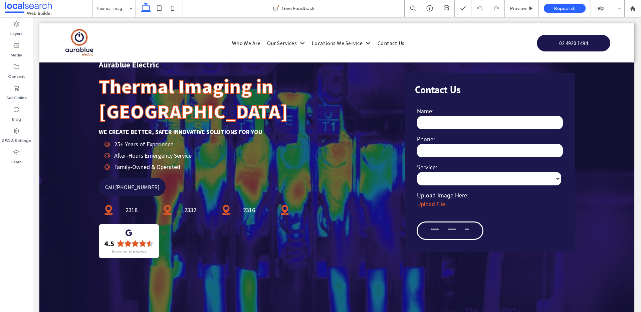
scroll to position [12, 0]
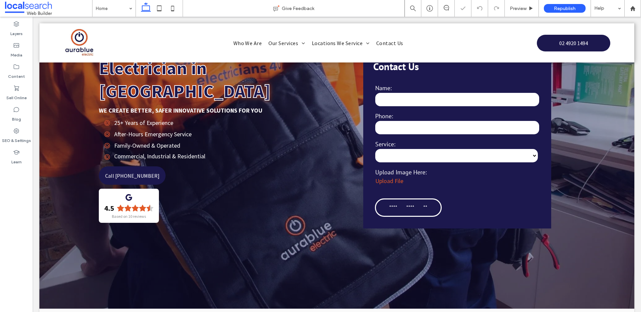
scroll to position [45, 0]
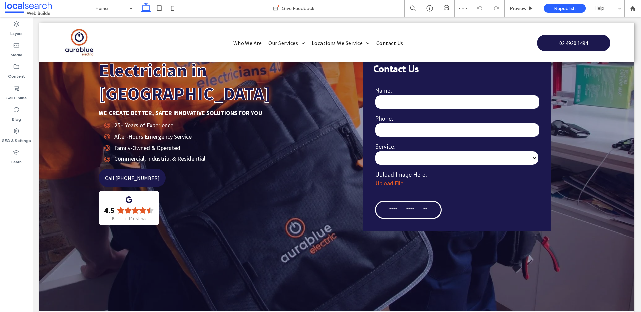
click at [468, 159] on select "**********" at bounding box center [456, 157] width 163 height 13
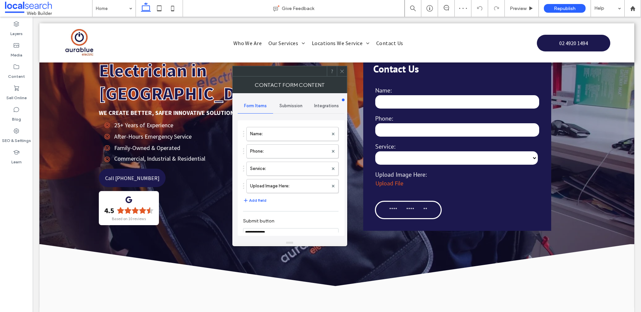
click at [340, 73] on icon at bounding box center [341, 71] width 5 height 5
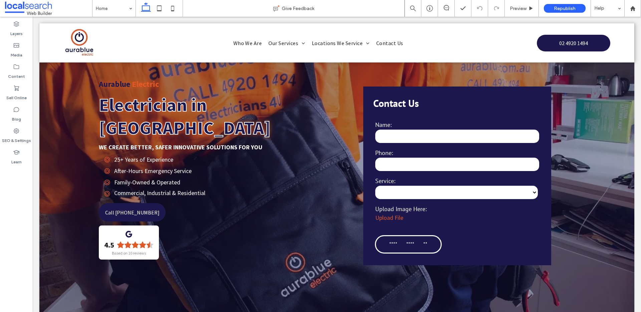
scroll to position [0, 0]
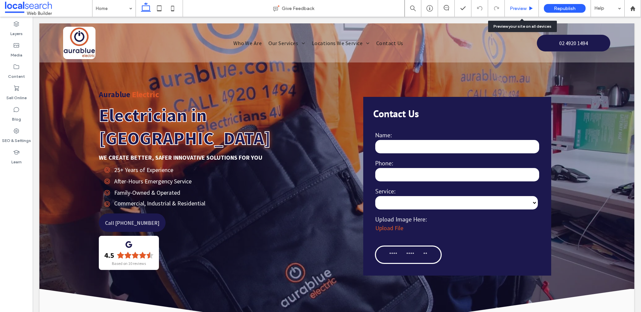
click at [511, 11] on div "Preview" at bounding box center [522, 8] width 34 height 17
click at [523, 8] on span "Preview" at bounding box center [518, 9] width 17 height 6
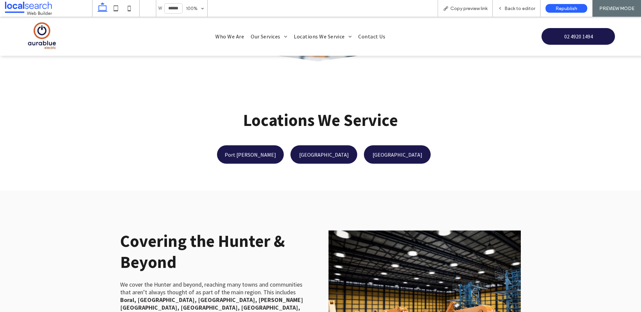
scroll to position [1761, 0]
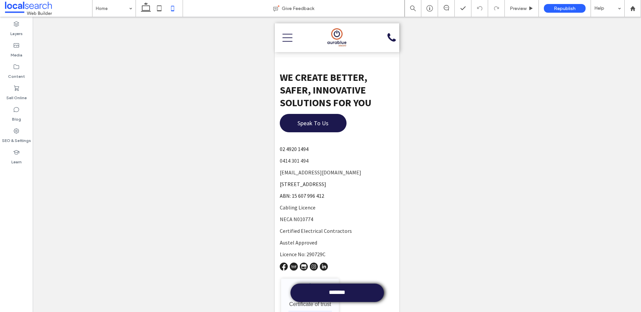
scroll to position [2693, 0]
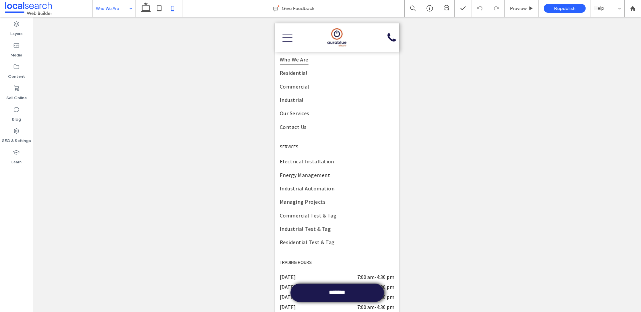
scroll to position [879, 0]
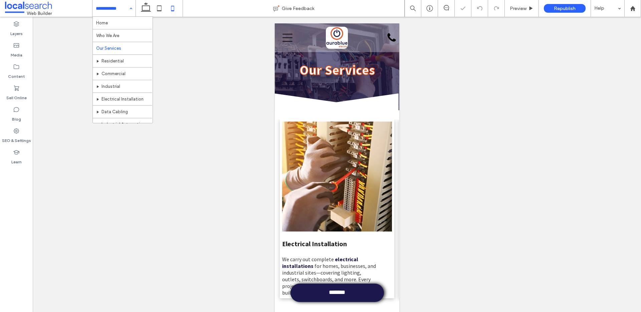
click at [108, 13] on input at bounding box center [112, 8] width 33 height 17
click at [118, 9] on input at bounding box center [112, 8] width 33 height 17
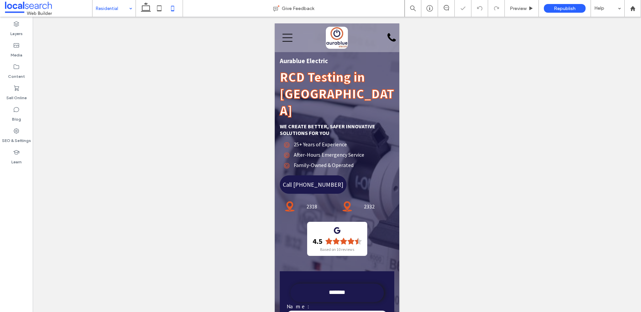
click at [115, 7] on input at bounding box center [112, 8] width 33 height 17
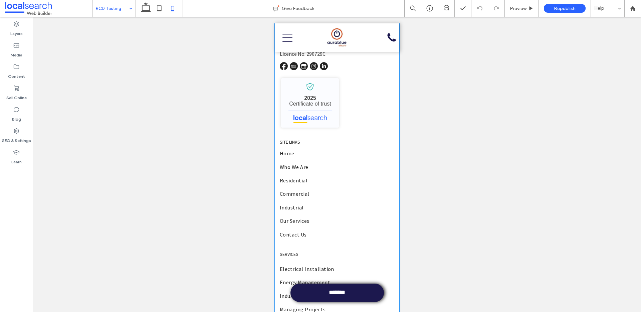
scroll to position [1857, 0]
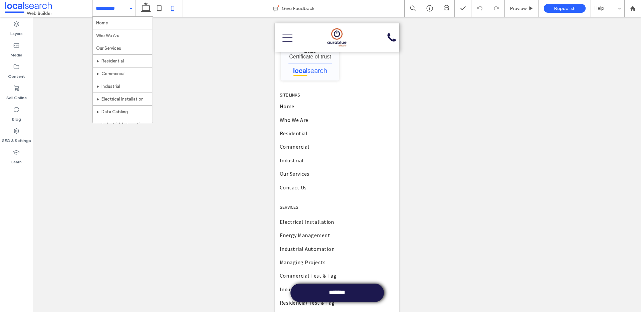
click at [107, 14] on input at bounding box center [112, 8] width 33 height 17
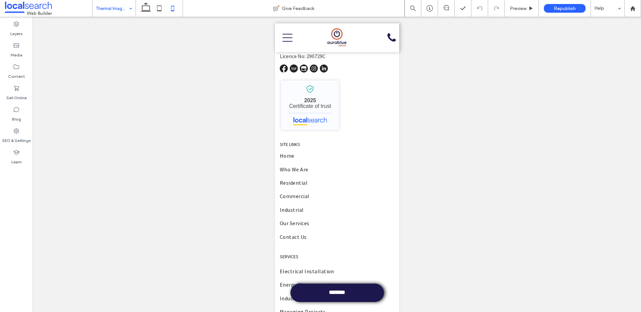
scroll to position [1997, 0]
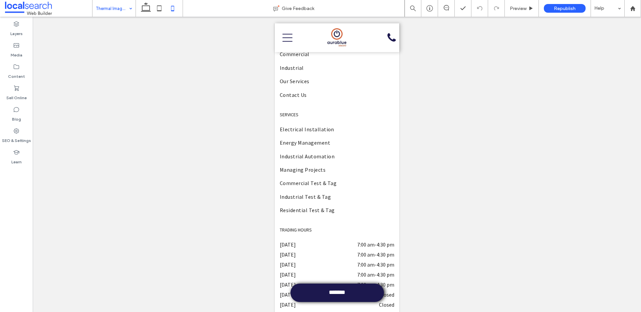
click at [108, 5] on input at bounding box center [112, 8] width 33 height 17
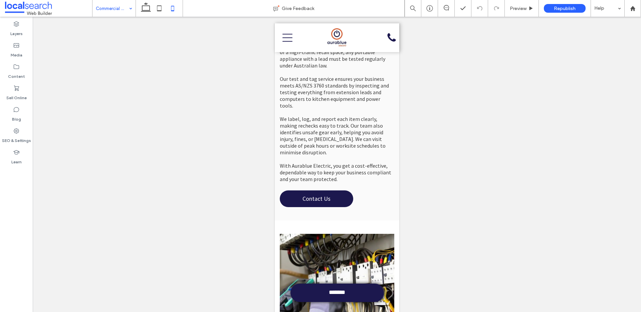
scroll to position [1153, 0]
click at [120, 9] on input at bounding box center [112, 8] width 33 height 17
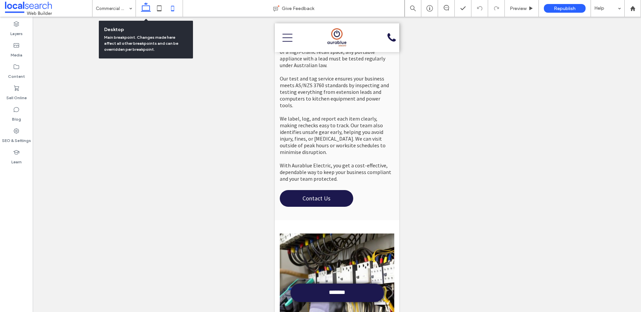
click at [149, 10] on use at bounding box center [146, 6] width 10 height 9
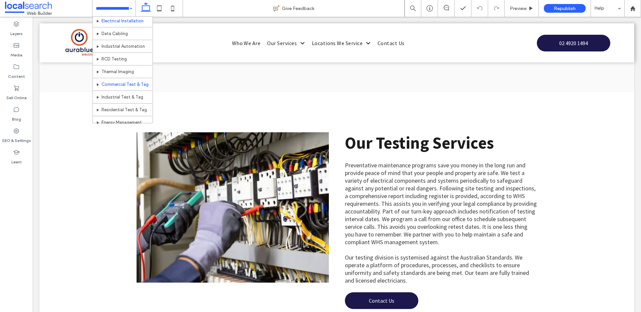
scroll to position [53, 0]
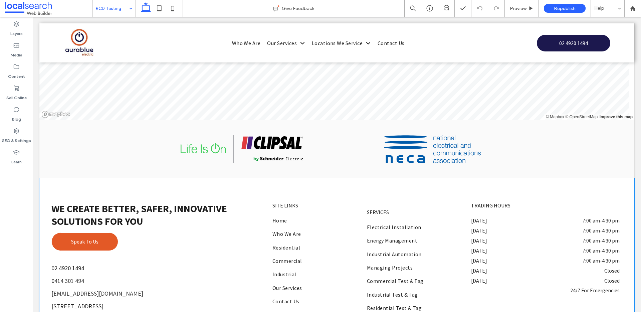
scroll to position [1412, 0]
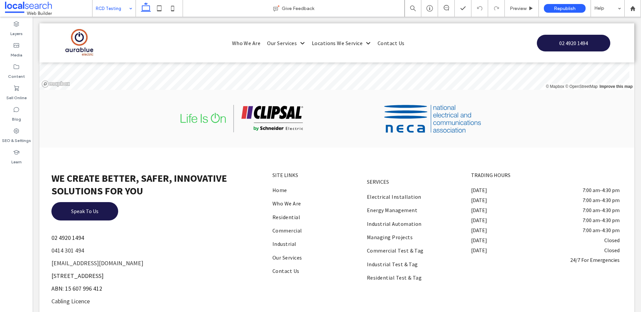
click at [101, 7] on input at bounding box center [112, 8] width 33 height 17
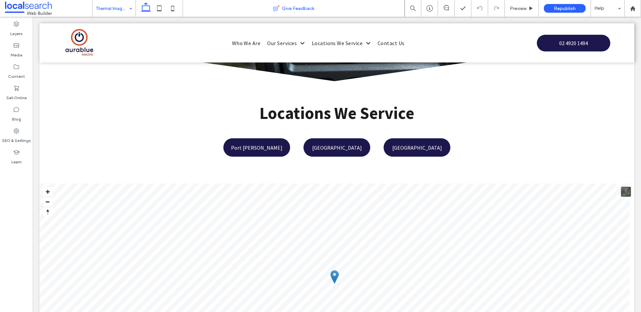
scroll to position [1121, 0]
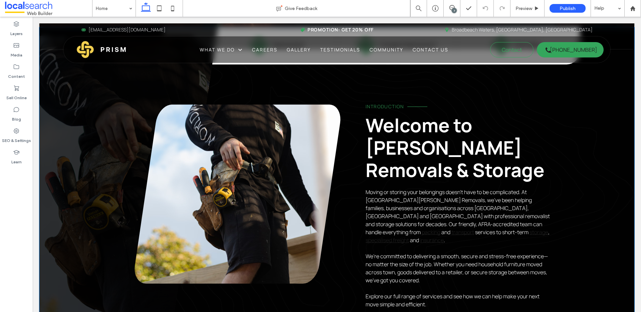
scroll to position [377, 0]
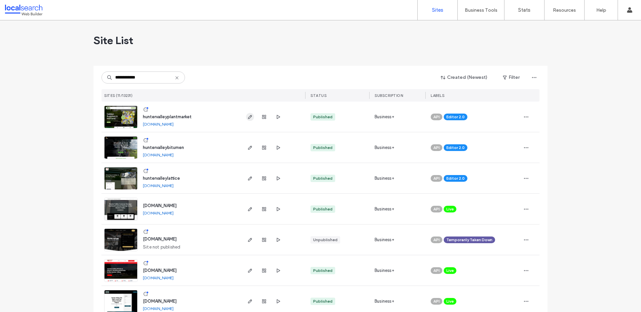
type input "**********"
click at [249, 116] on use "button" at bounding box center [250, 117] width 4 height 4
